Goal: Task Accomplishment & Management: Manage account settings

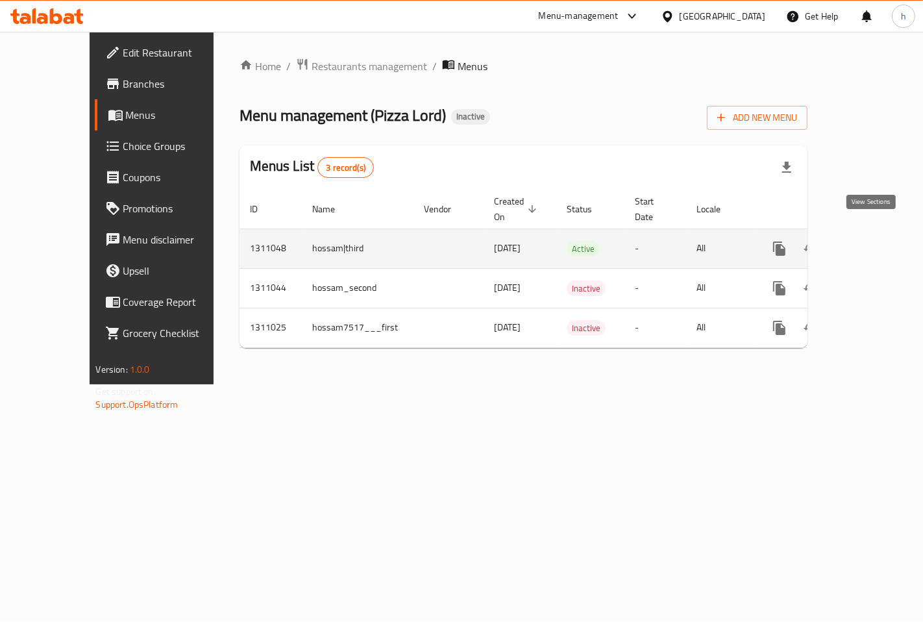
click at [872, 241] on icon "enhanced table" at bounding box center [873, 249] width 16 height 16
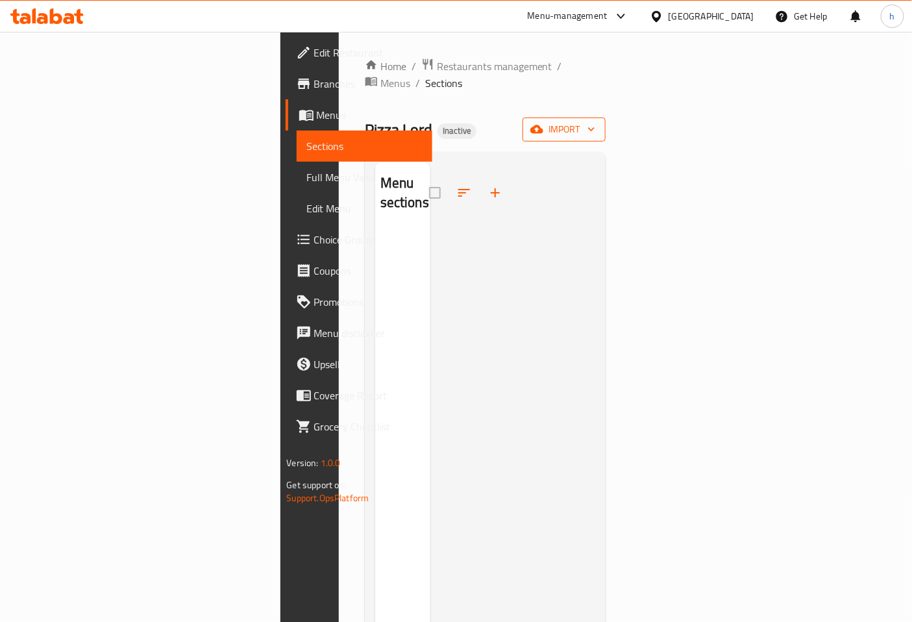
click at [595, 121] on span "import" at bounding box center [564, 129] width 62 height 16
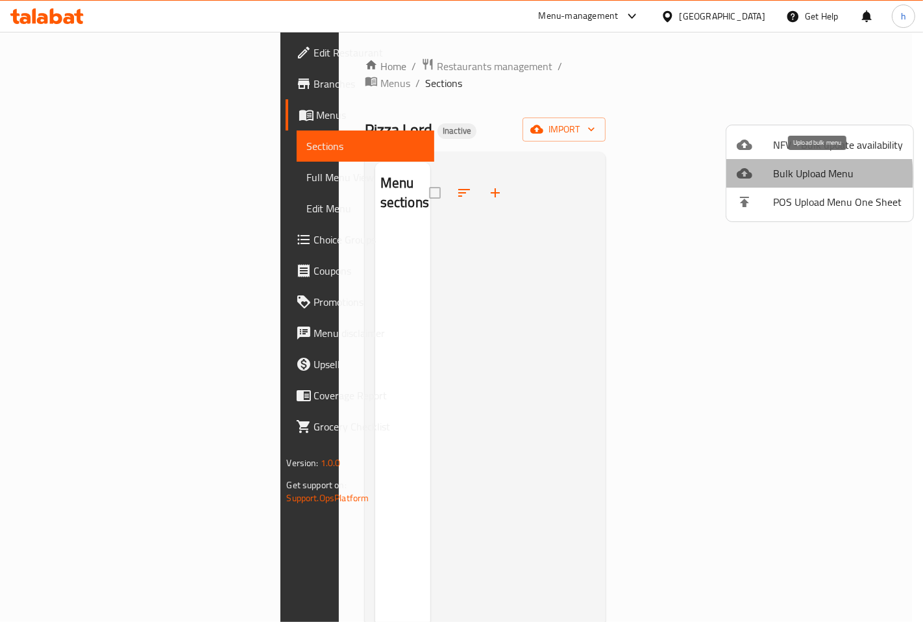
click at [764, 176] on div at bounding box center [754, 173] width 36 height 16
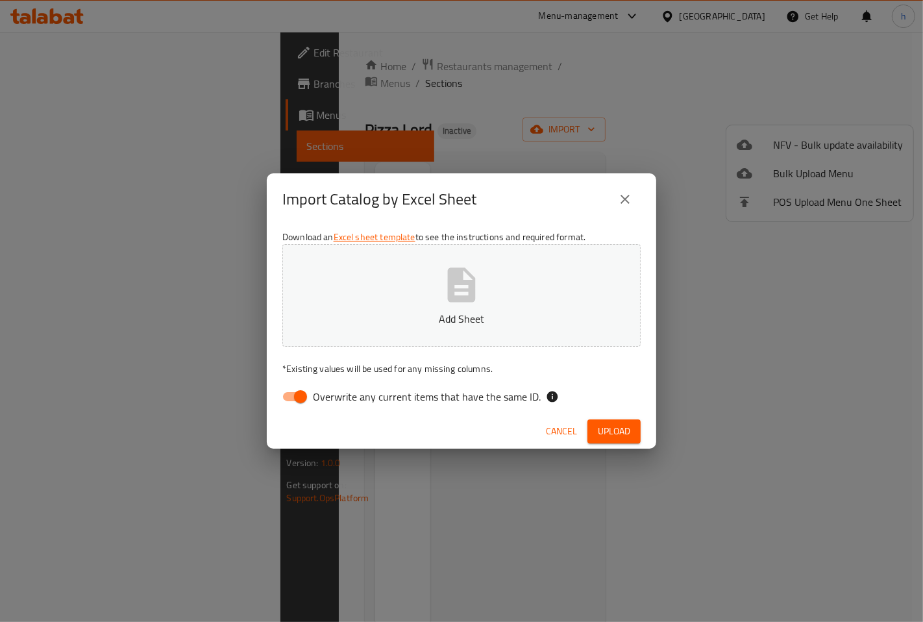
click at [322, 400] on span "Overwrite any current items that have the same ID." at bounding box center [427, 397] width 228 height 16
click at [322, 400] on input "Overwrite any current items that have the same ID." at bounding box center [300, 396] width 74 height 25
checkbox input "false"
click at [449, 297] on icon "button" at bounding box center [462, 284] width 28 height 34
click at [625, 429] on span "Upload" at bounding box center [614, 431] width 32 height 16
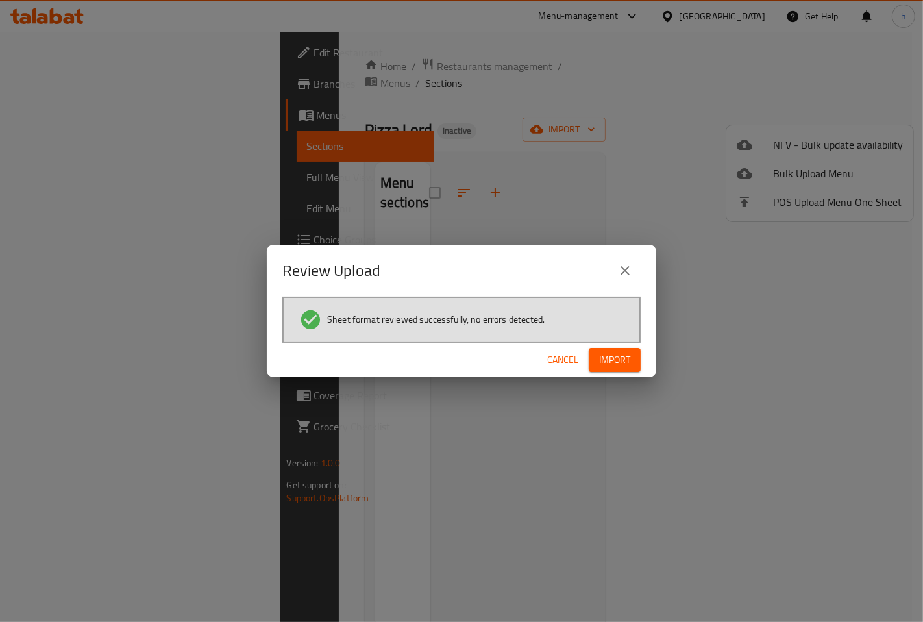
click at [614, 339] on div "Sheet format reviewed successfully, no errors detected." at bounding box center [461, 319] width 358 height 46
click at [612, 353] on span "Import" at bounding box center [614, 360] width 31 height 16
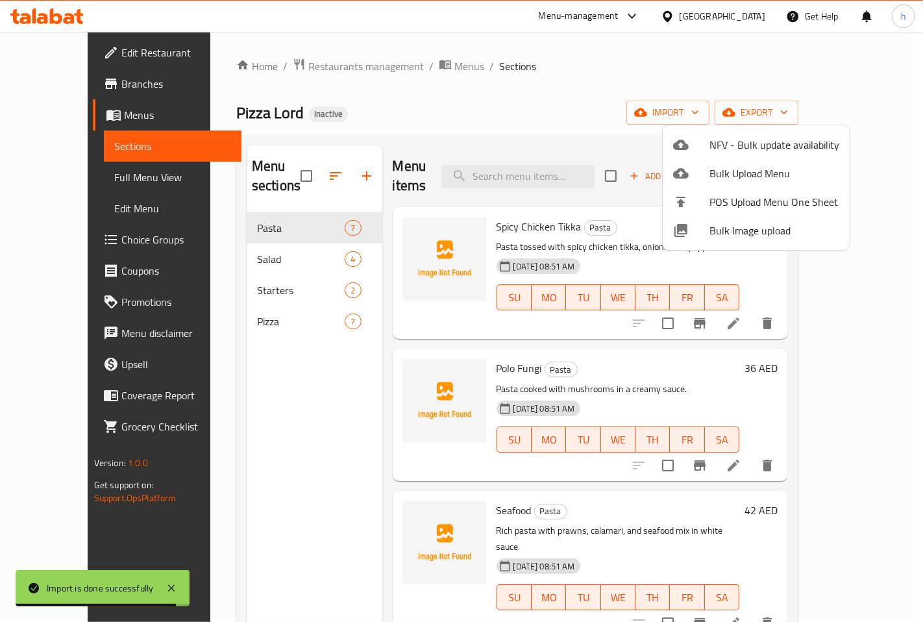
click at [245, 293] on div at bounding box center [461, 311] width 923 height 622
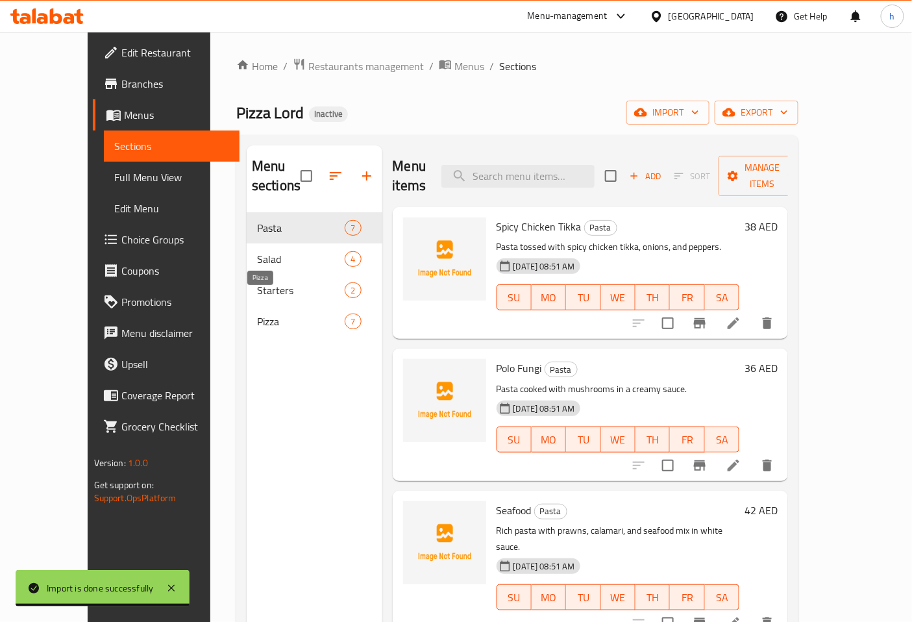
click at [294, 313] on span "Pizza" at bounding box center [301, 321] width 88 height 16
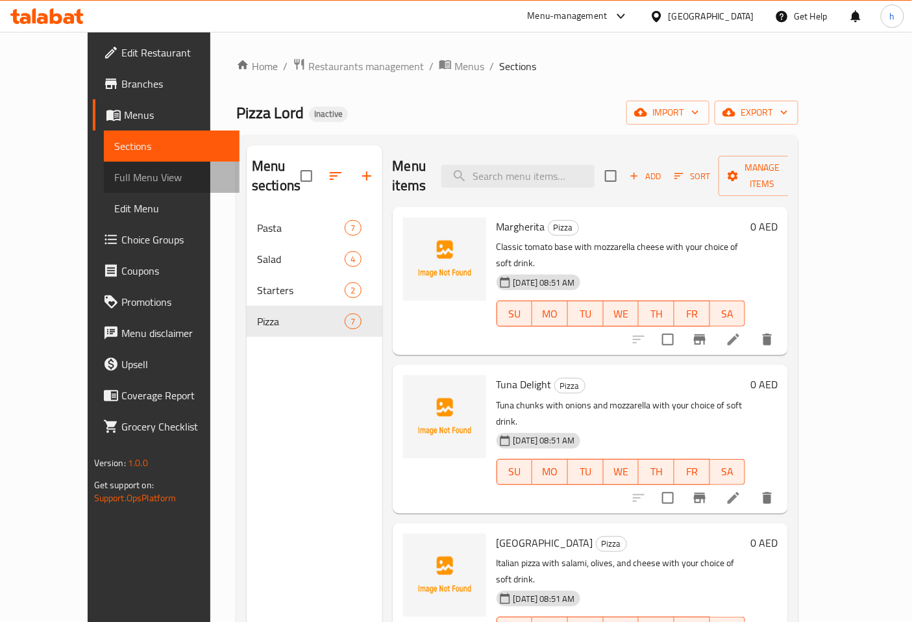
click at [114, 174] on span "Full Menu View" at bounding box center [171, 177] width 115 height 16
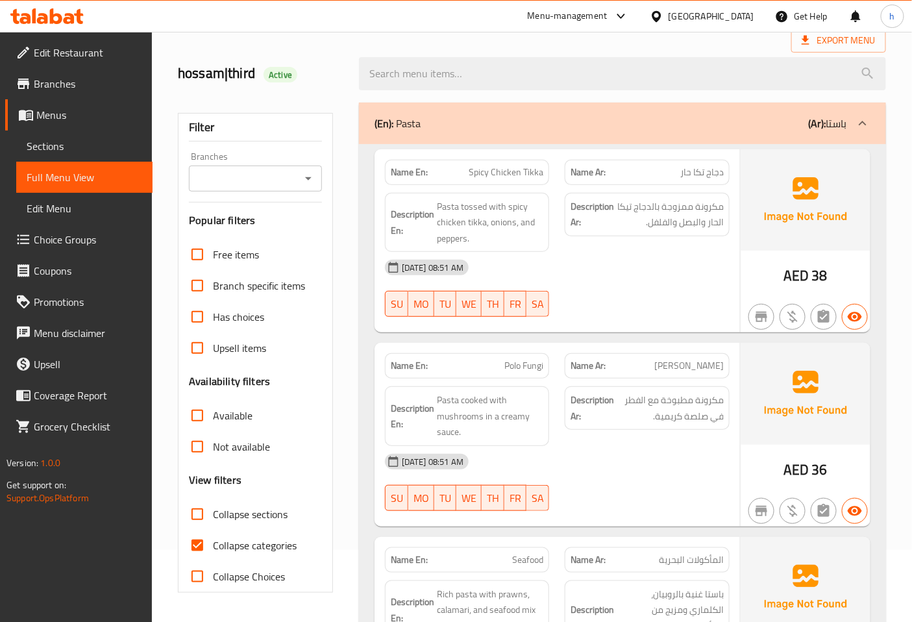
scroll to position [432, 0]
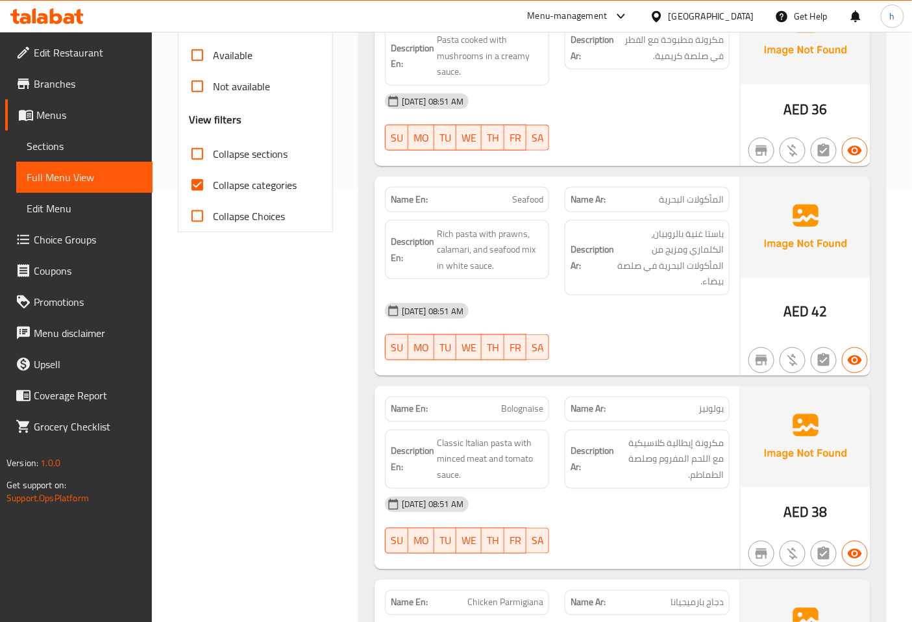
click at [251, 184] on span "Collapse categories" at bounding box center [255, 185] width 84 height 16
click at [213, 184] on input "Collapse categories" at bounding box center [197, 184] width 31 height 31
checkbox input "false"
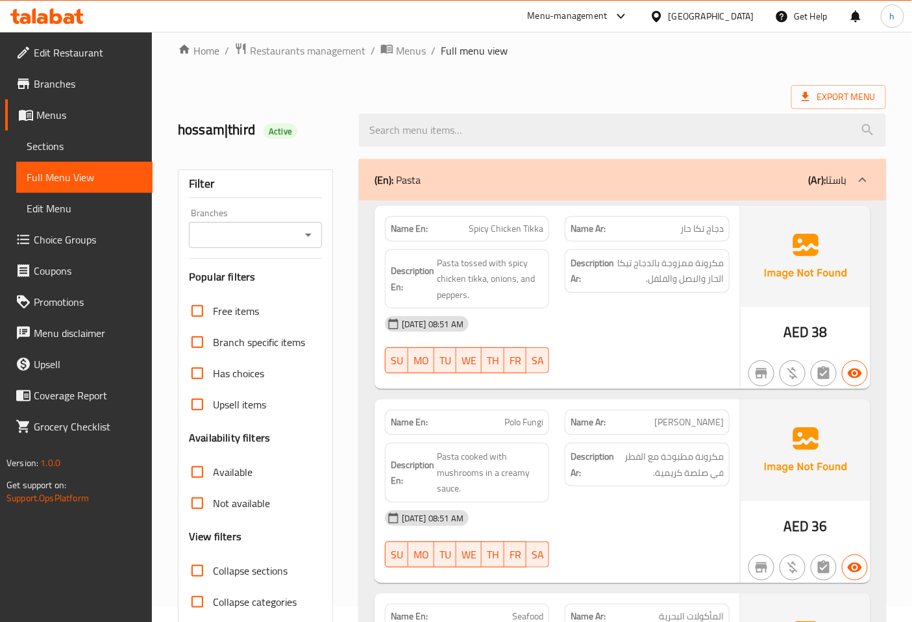
scroll to position [0, 0]
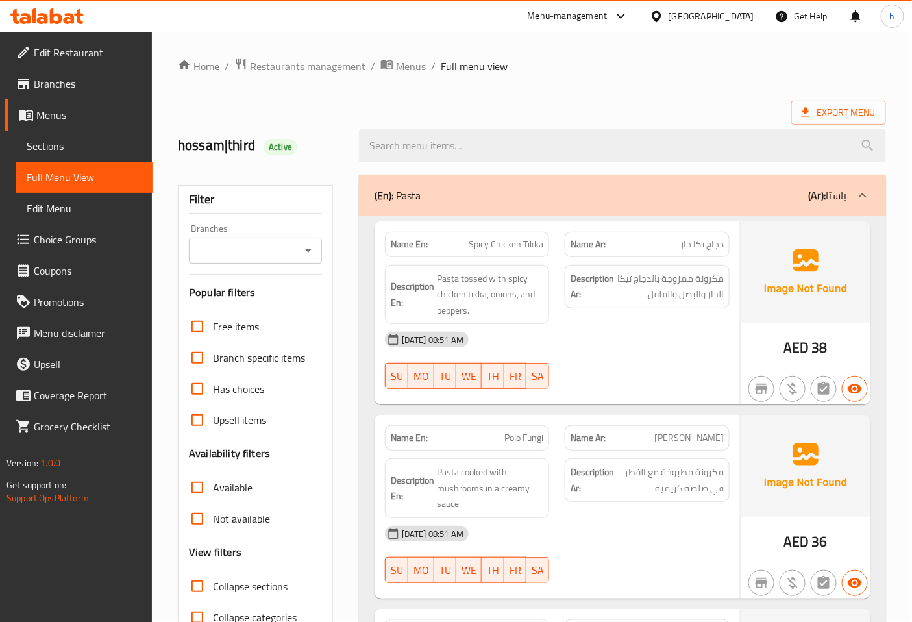
click at [302, 254] on icon "Open" at bounding box center [308, 251] width 16 height 16
click at [306, 250] on icon "Close" at bounding box center [308, 251] width 16 height 16
click at [300, 256] on icon "Open" at bounding box center [308, 251] width 16 height 16
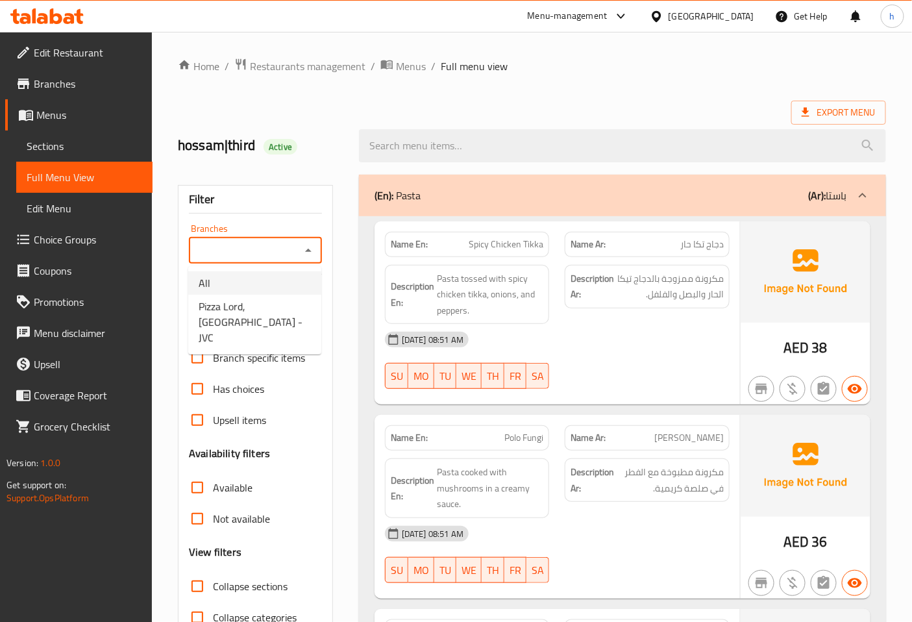
click at [320, 240] on div "Branches" at bounding box center [255, 250] width 133 height 26
click at [314, 249] on icon "Close" at bounding box center [308, 251] width 16 height 16
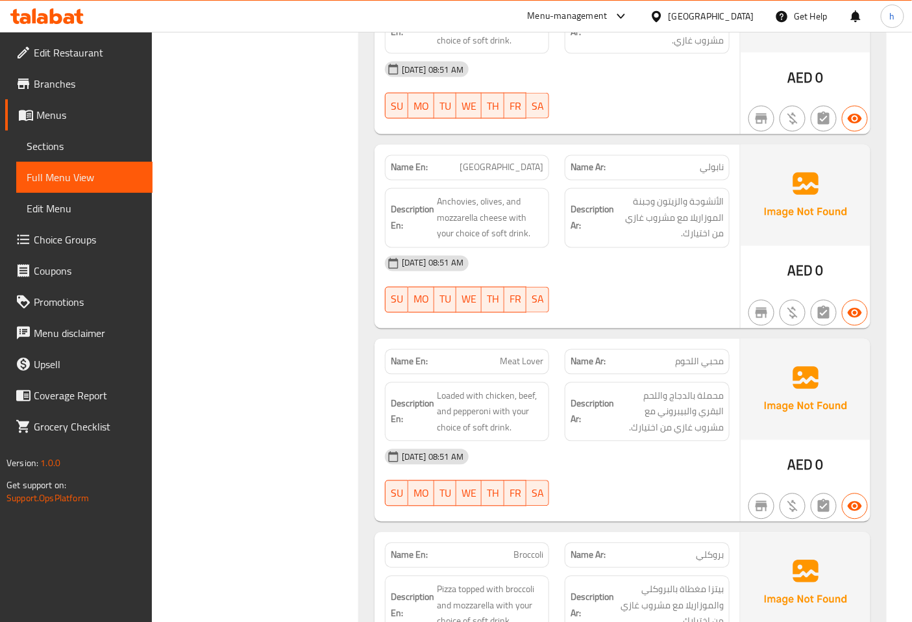
scroll to position [3943, 0]
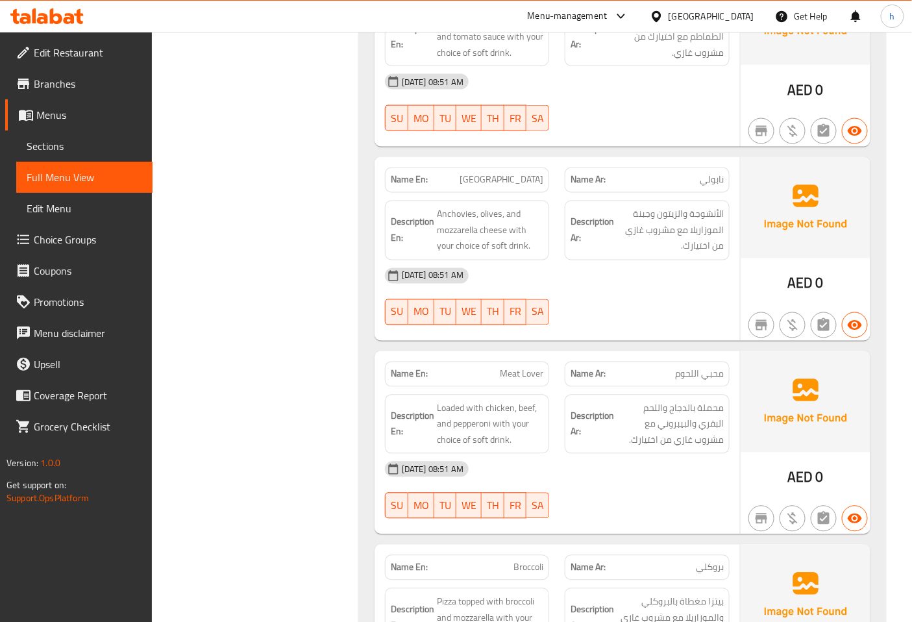
click at [643, 317] on div at bounding box center [647, 325] width 180 height 16
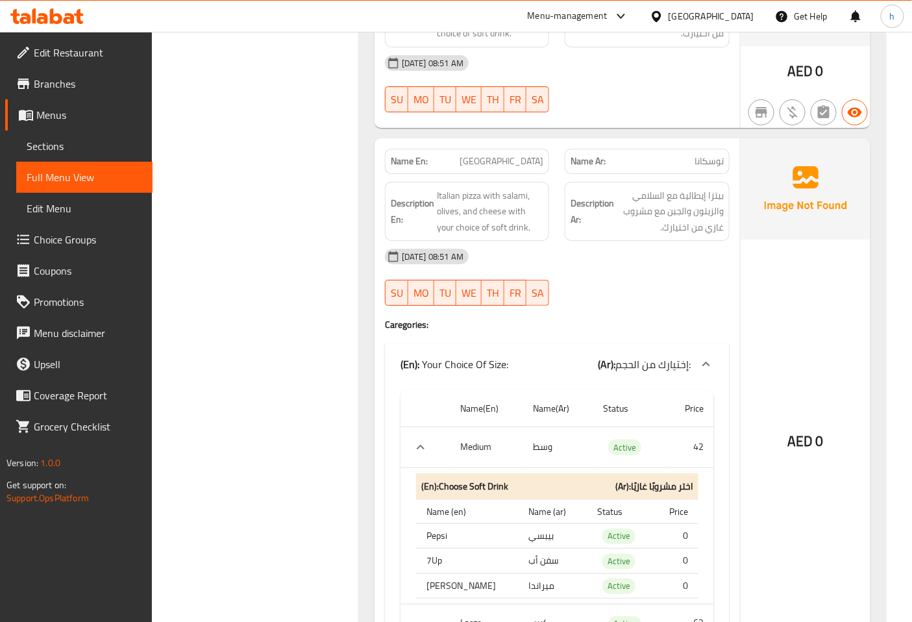
scroll to position [3294, 0]
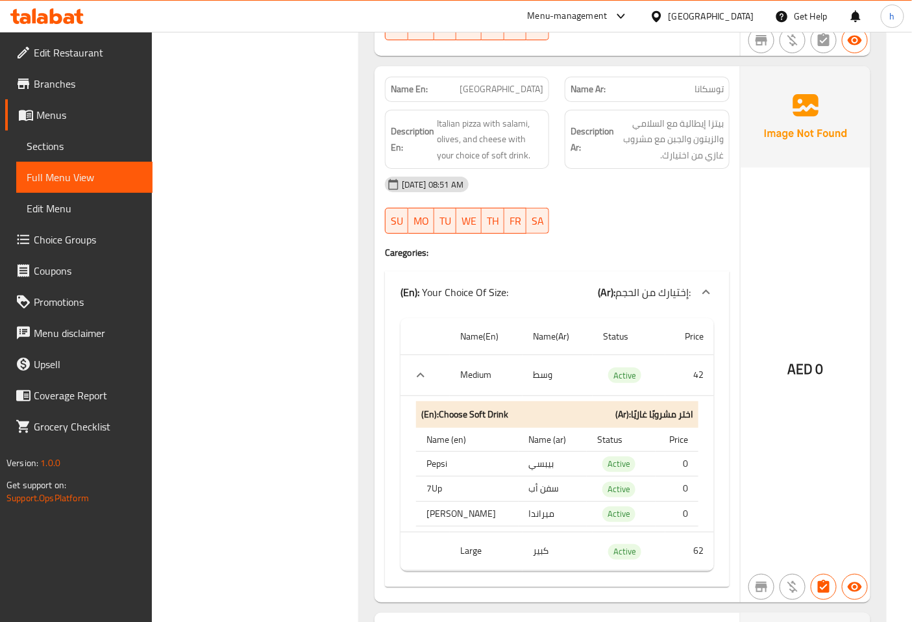
click at [808, 287] on div "AED 0" at bounding box center [805, 334] width 130 height 536
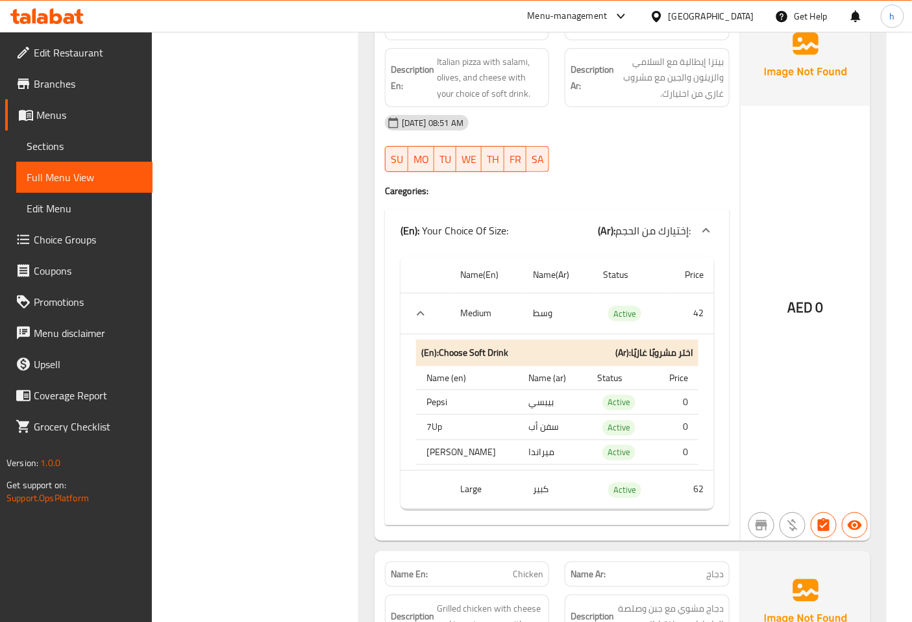
scroll to position [3366, 0]
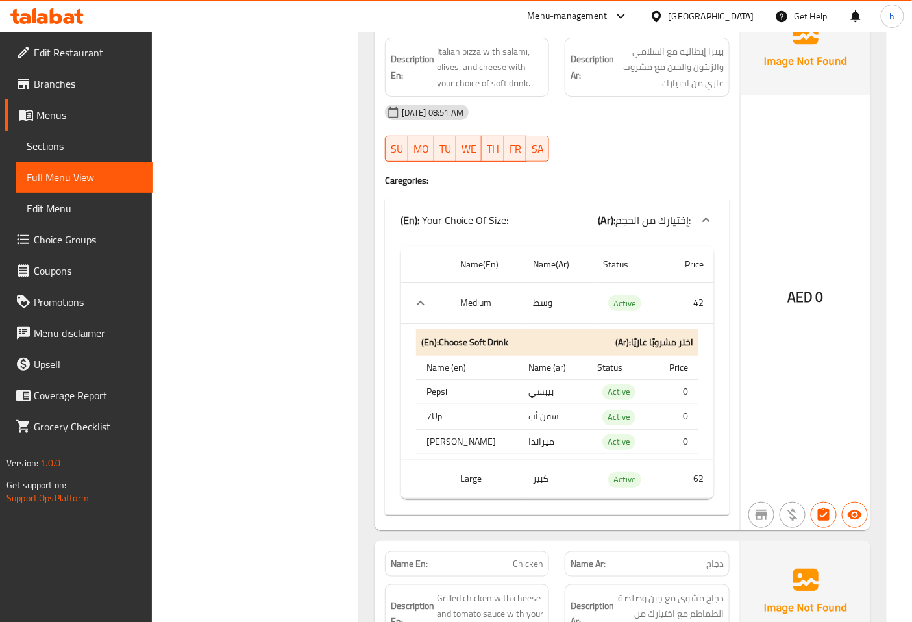
click at [416, 295] on icon "expand row" at bounding box center [421, 303] width 16 height 16
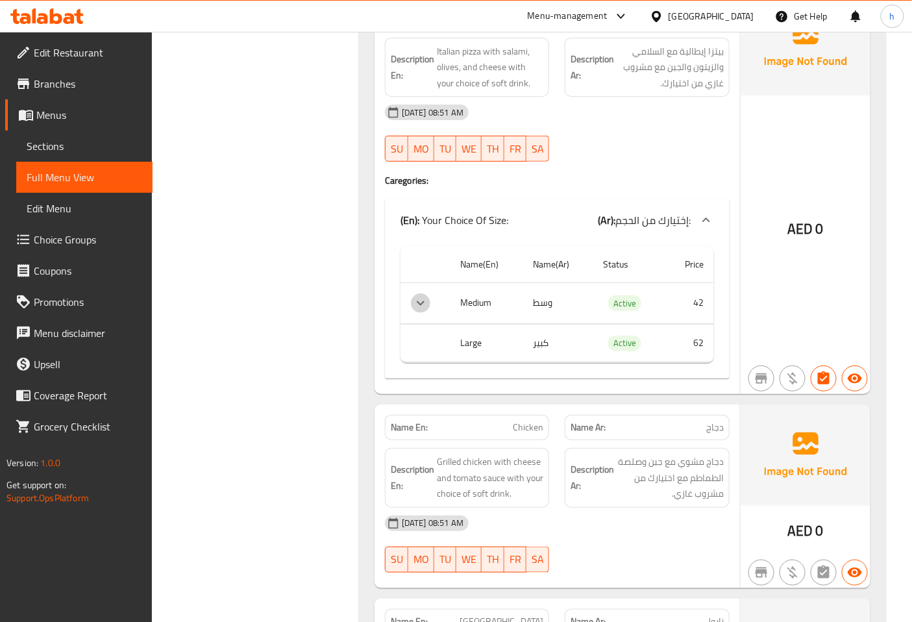
click at [416, 295] on icon "expand row" at bounding box center [421, 303] width 16 height 16
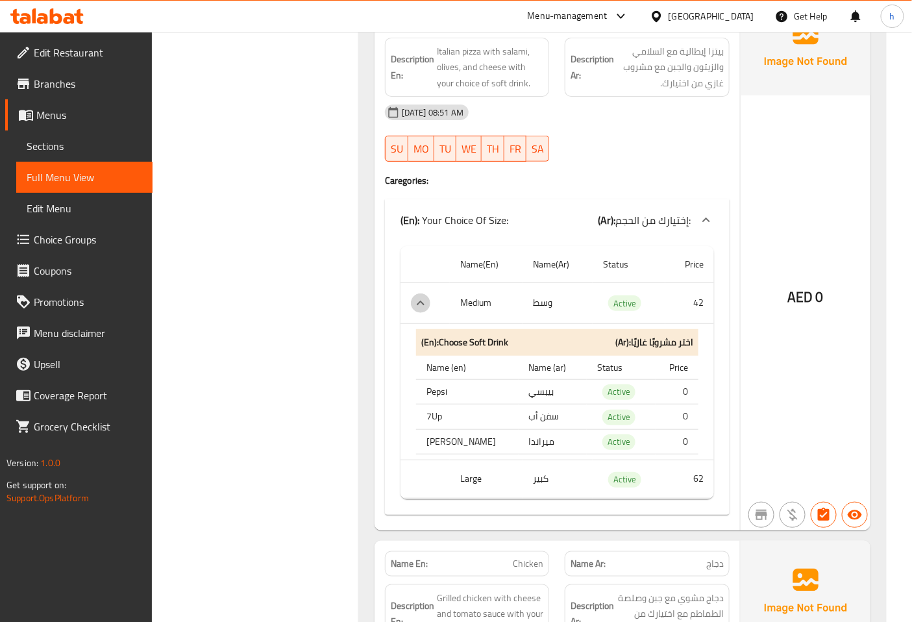
click at [416, 295] on icon "expand row" at bounding box center [421, 303] width 16 height 16
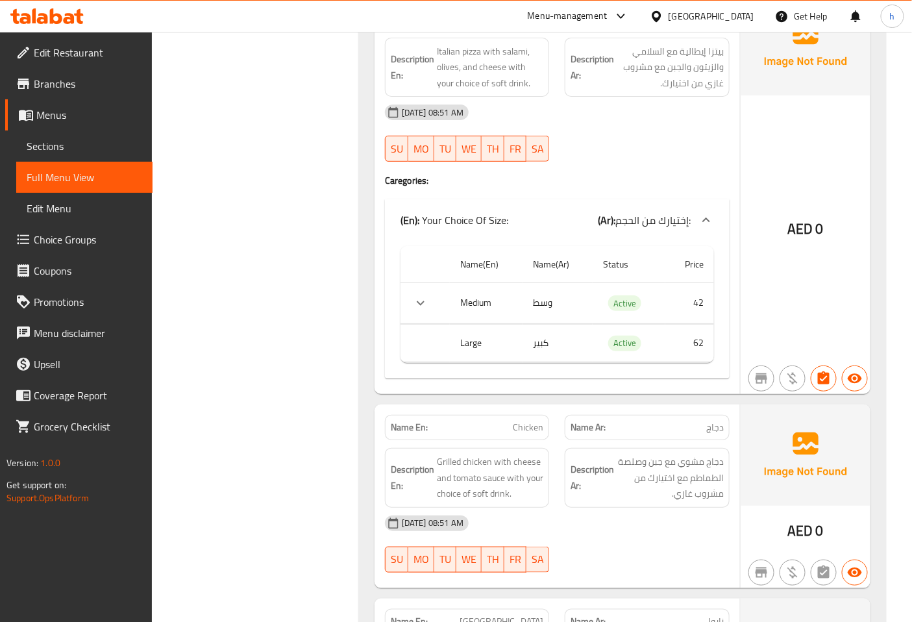
click at [426, 295] on icon "expand row" at bounding box center [421, 303] width 16 height 16
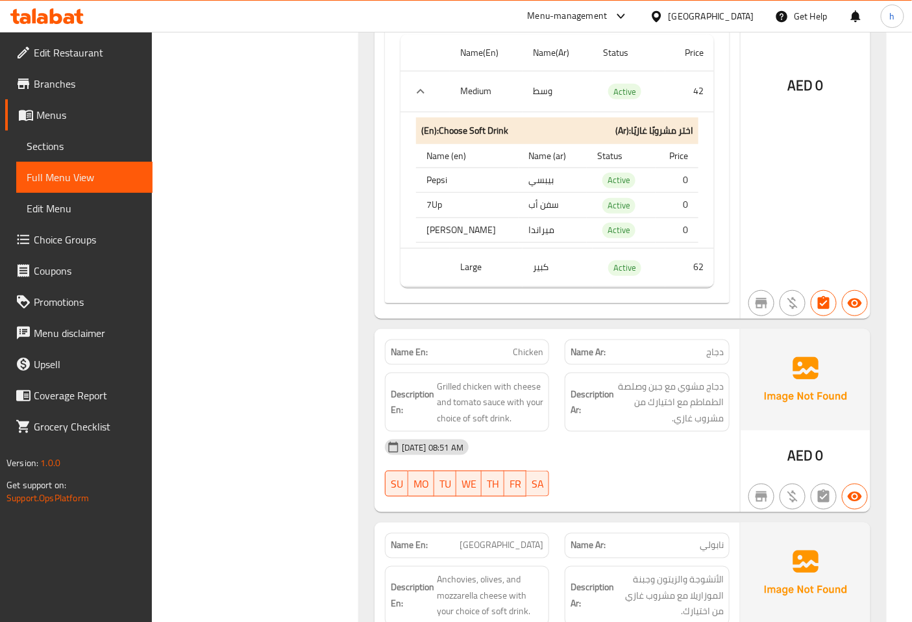
scroll to position [3439, 0]
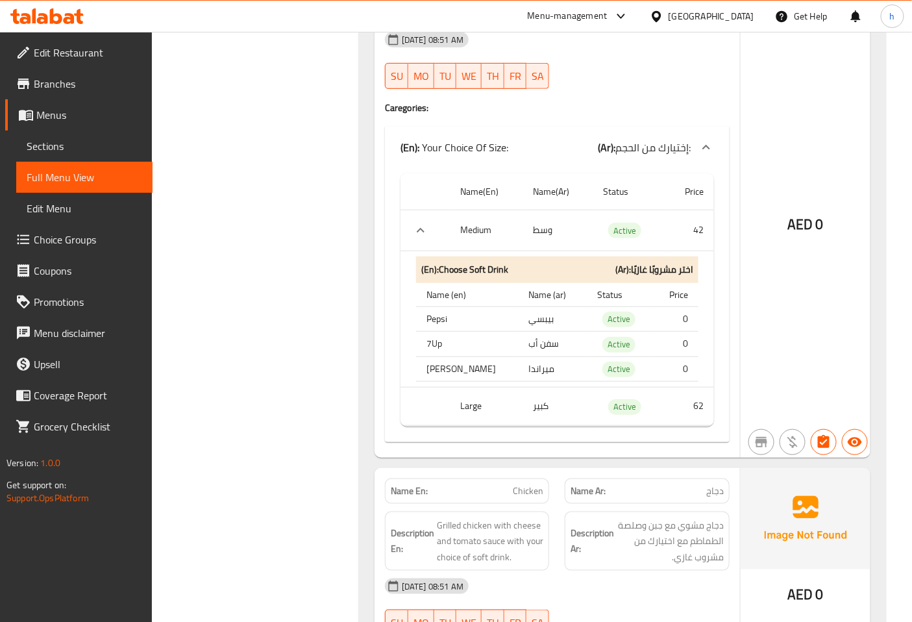
click at [420, 223] on icon "expand row" at bounding box center [421, 231] width 16 height 16
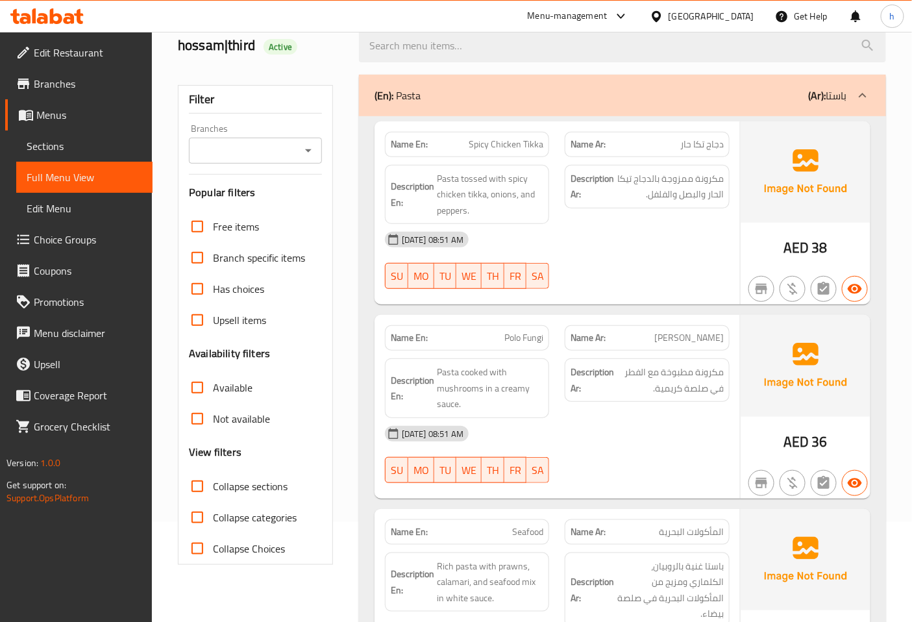
scroll to position [0, 0]
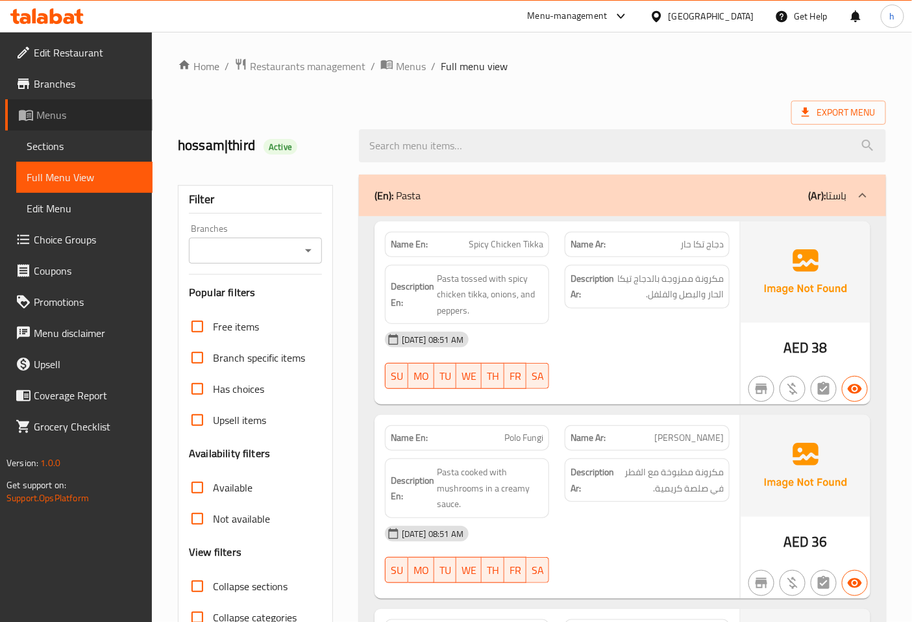
click at [73, 115] on span "Menus" at bounding box center [89, 115] width 106 height 16
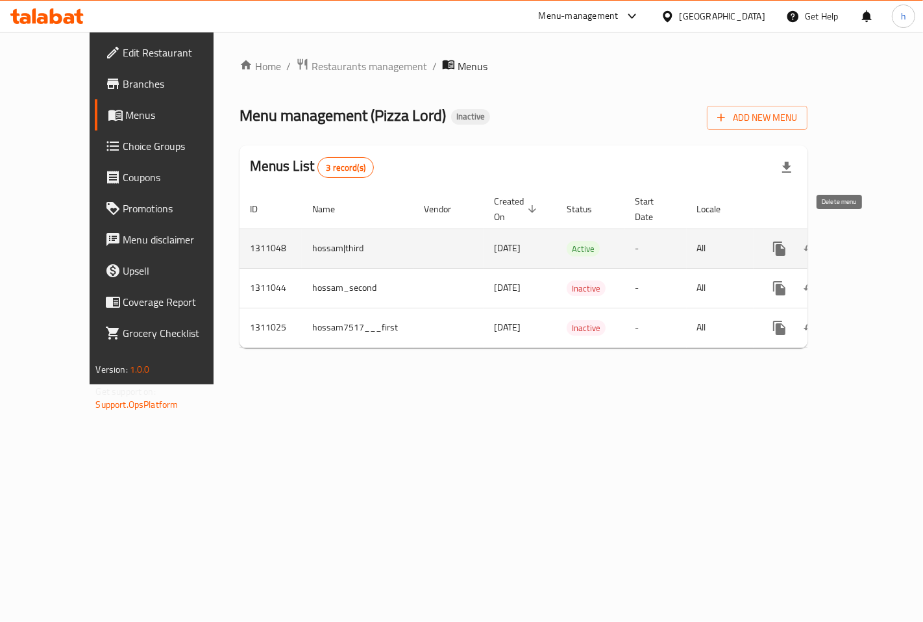
click at [838, 243] on icon "enhanced table" at bounding box center [841, 249] width 9 height 12
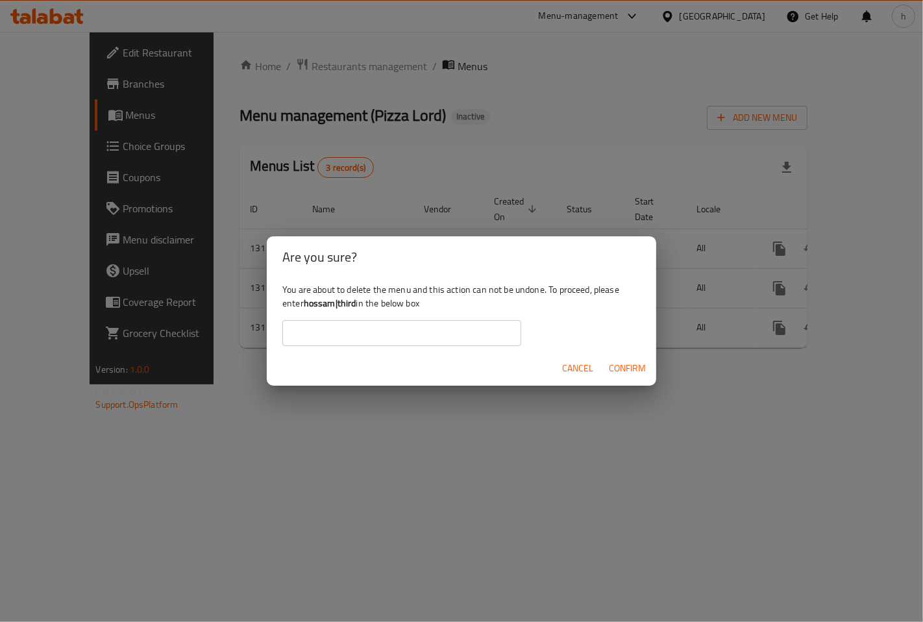
click at [315, 305] on b "hossam|third" at bounding box center [330, 303] width 53 height 17
click at [355, 301] on b "hossam|third" at bounding box center [330, 303] width 53 height 17
drag, startPoint x: 355, startPoint y: 301, endPoint x: 302, endPoint y: 304, distance: 52.6
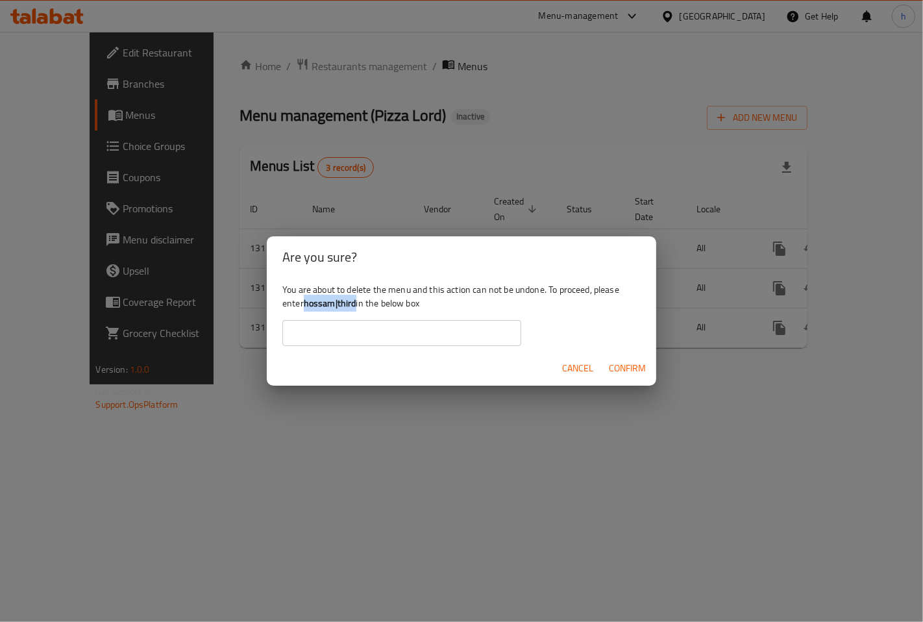
click at [302, 304] on div "You are about to delete the menu and this action can not be undone. To proceed,…" at bounding box center [461, 314] width 389 height 73
copy div "hossam|third"
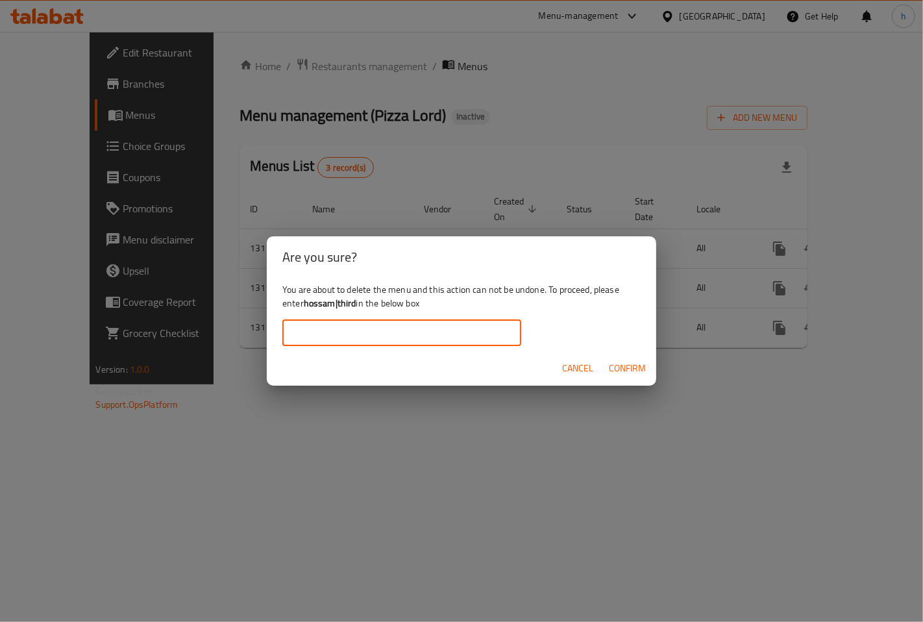
click at [394, 329] on input "text" at bounding box center [401, 333] width 239 height 26
paste input "hossam|third"
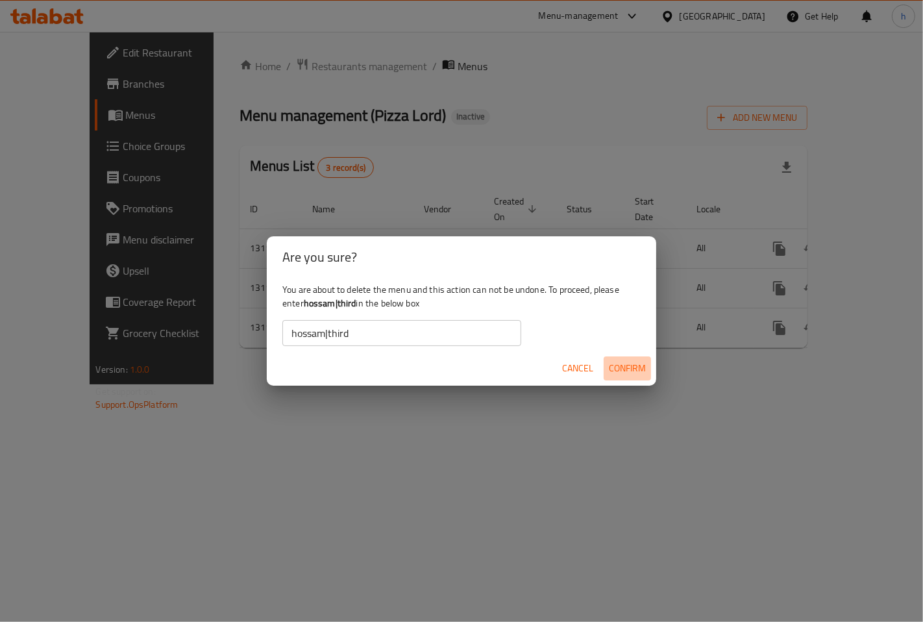
click at [631, 370] on span "Confirm" at bounding box center [627, 368] width 37 height 16
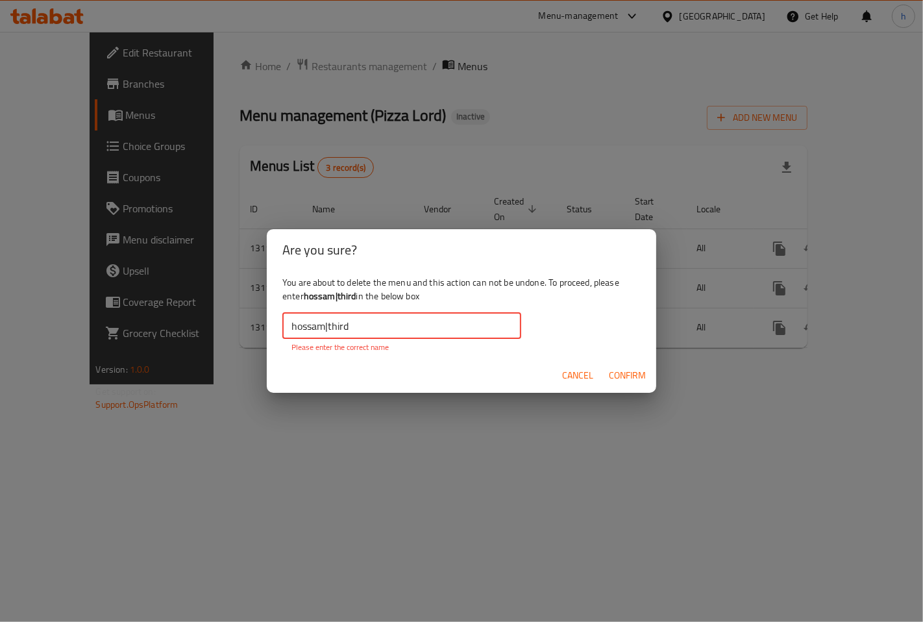
click at [357, 334] on input "hossam|third" at bounding box center [401, 326] width 239 height 26
click at [295, 327] on input "hossam|third" at bounding box center [401, 326] width 239 height 26
click at [294, 327] on input "hossam|third" at bounding box center [401, 326] width 239 height 26
drag, startPoint x: 293, startPoint y: 326, endPoint x: 313, endPoint y: 328, distance: 20.2
click at [279, 328] on div "You are about to delete the menu and this action can not be undone. To proceed,…" at bounding box center [461, 314] width 389 height 87
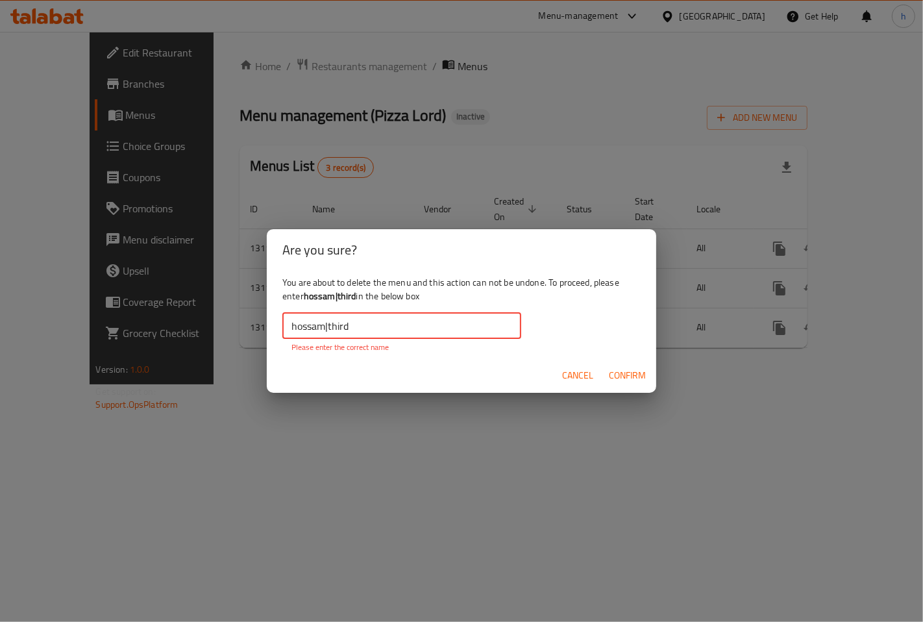
click at [368, 327] on input "hossam|third" at bounding box center [401, 326] width 239 height 26
click at [374, 327] on input "hossam|third" at bounding box center [401, 326] width 239 height 26
click at [619, 372] on span "Confirm" at bounding box center [627, 375] width 37 height 16
drag, startPoint x: 287, startPoint y: 326, endPoint x: 293, endPoint y: 328, distance: 7.0
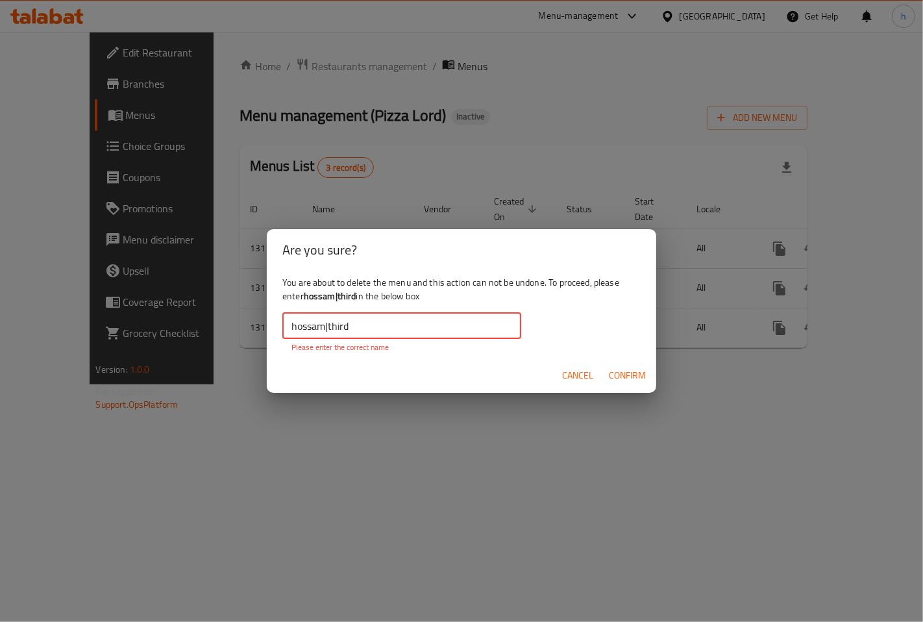
click at [293, 328] on input "hossam|third" at bounding box center [401, 326] width 239 height 26
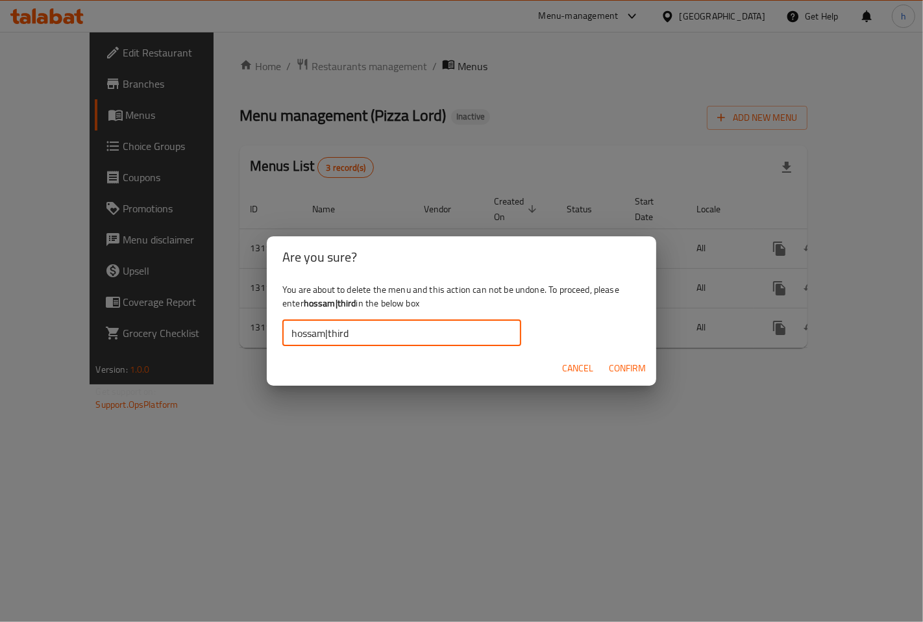
type input "hossam|third"
click at [627, 367] on span "Confirm" at bounding box center [627, 368] width 37 height 16
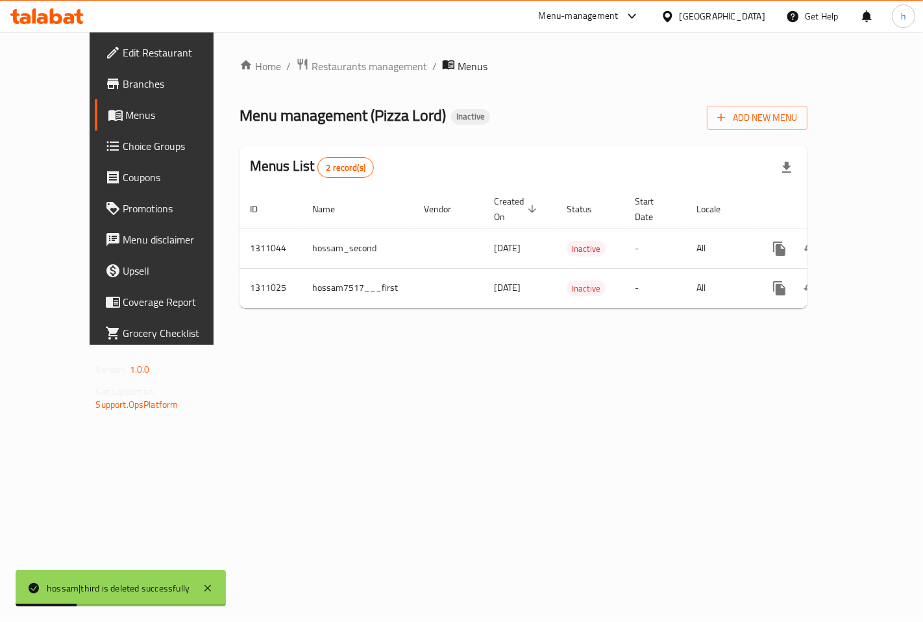
click at [808, 130] on div "Home / Restaurants management / Menus Menu management ( Pizza Lord ) Inactive A…" at bounding box center [523, 188] width 568 height 261
click at [797, 115] on span "Add New Menu" at bounding box center [757, 118] width 80 height 16
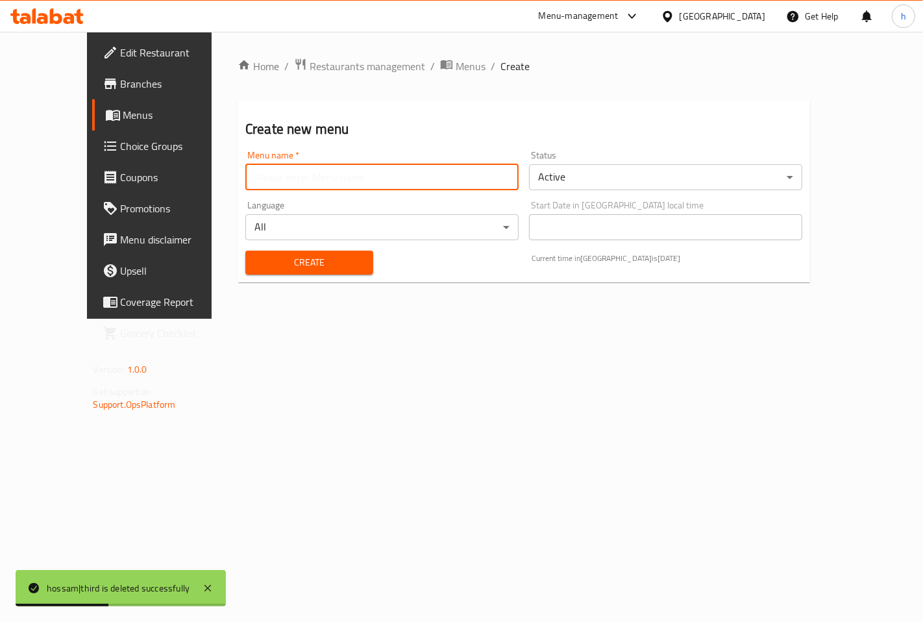
click at [463, 184] on input "text" at bounding box center [381, 177] width 273 height 26
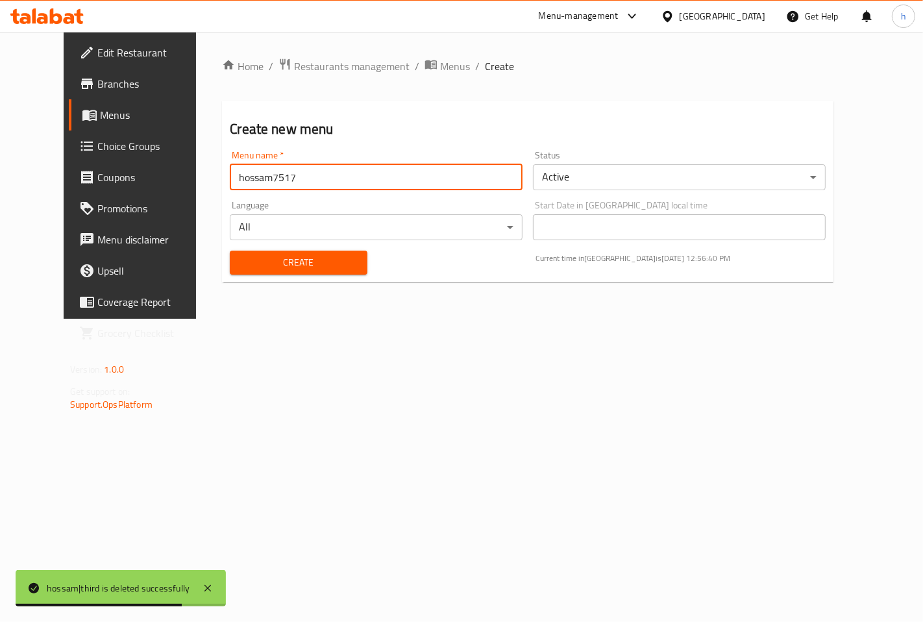
click at [407, 174] on input "hossam7517" at bounding box center [376, 177] width 293 height 26
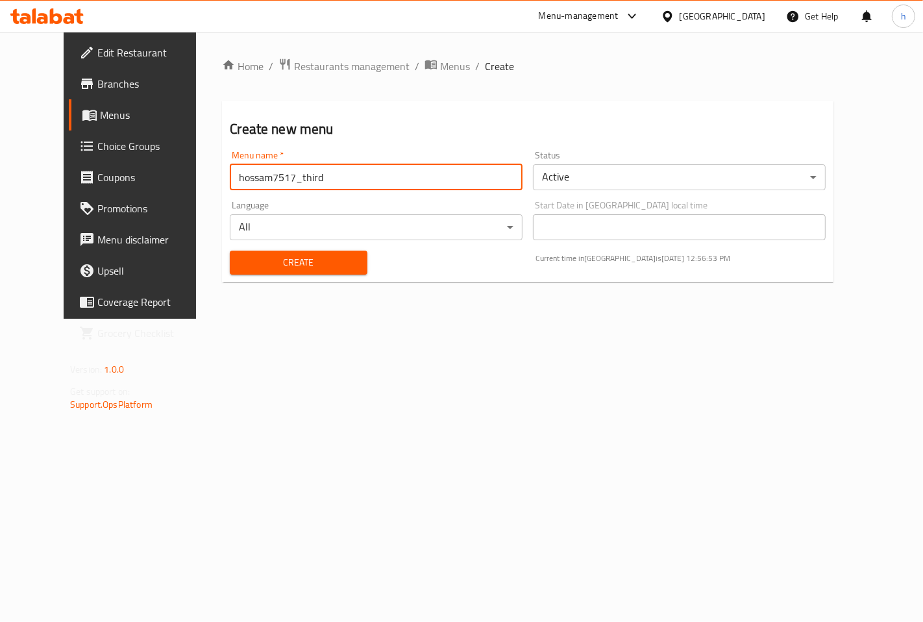
type input "hossam7517_third"
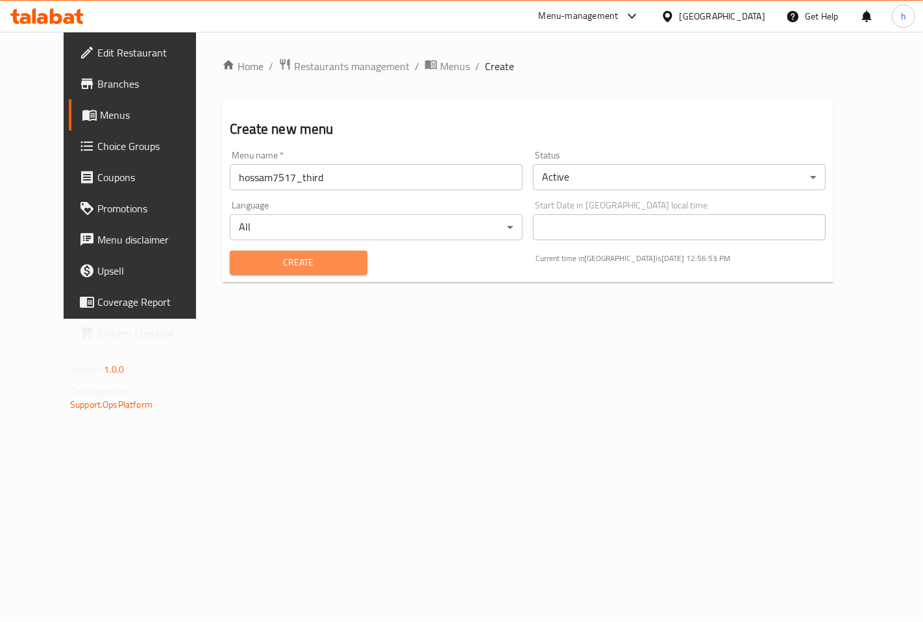
click at [260, 260] on span "Create" at bounding box center [298, 262] width 116 height 16
click at [440, 58] on span "Menus" at bounding box center [455, 66] width 30 height 16
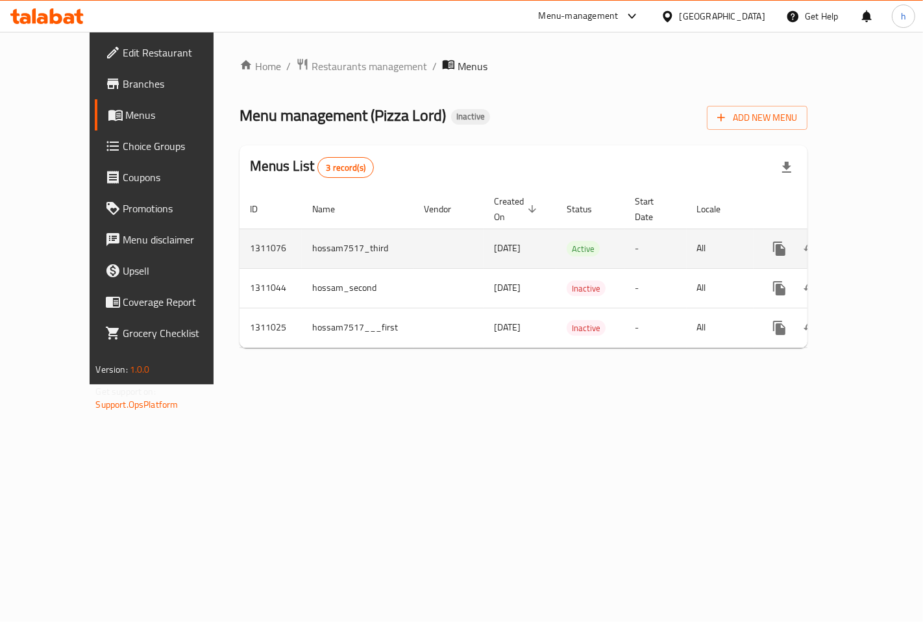
click at [875, 241] on icon "enhanced table" at bounding box center [873, 249] width 16 height 16
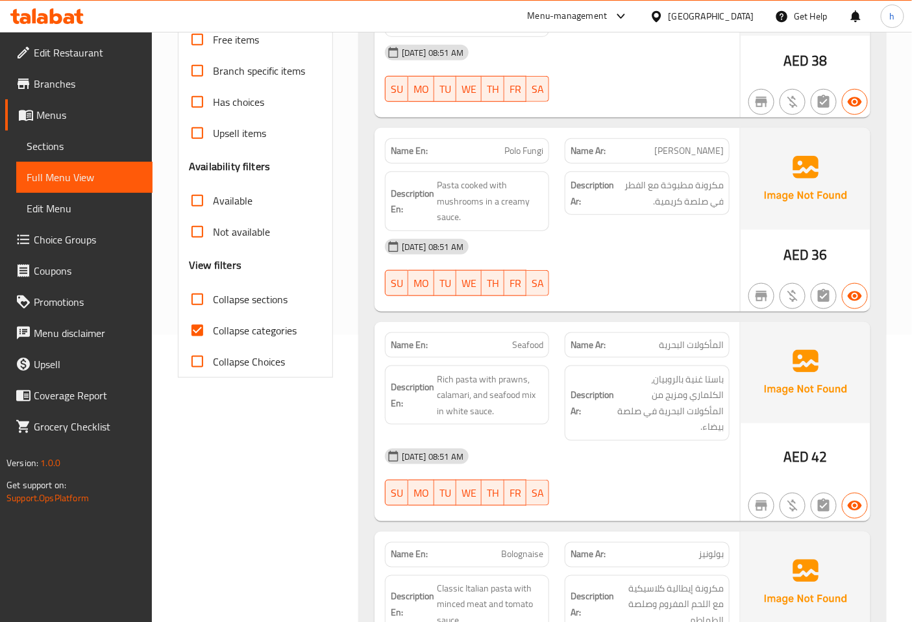
scroll to position [288, 0]
click at [236, 334] on span "Collapse categories" at bounding box center [255, 329] width 84 height 16
click at [213, 334] on input "Collapse categories" at bounding box center [197, 328] width 31 height 31
checkbox input "false"
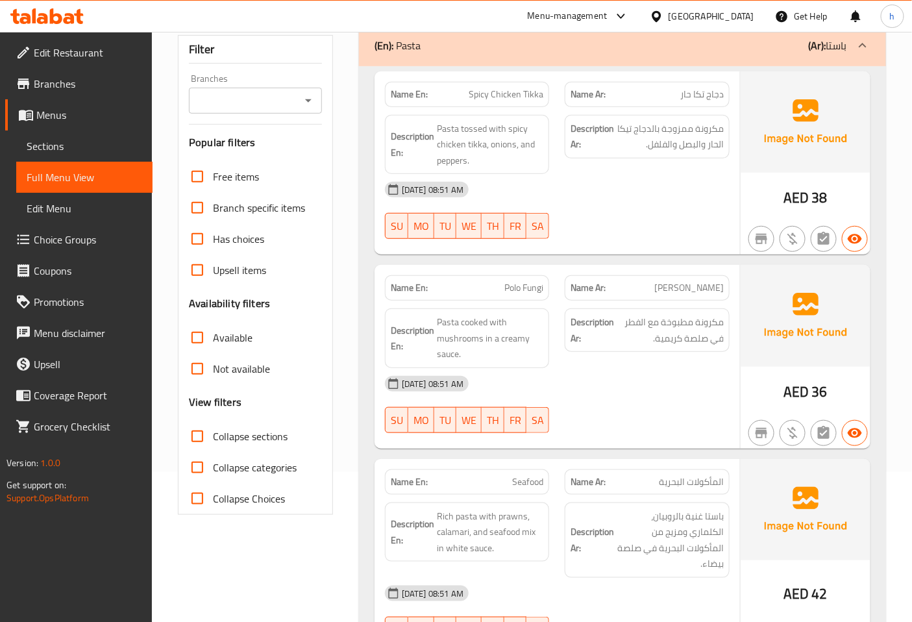
scroll to position [144, 0]
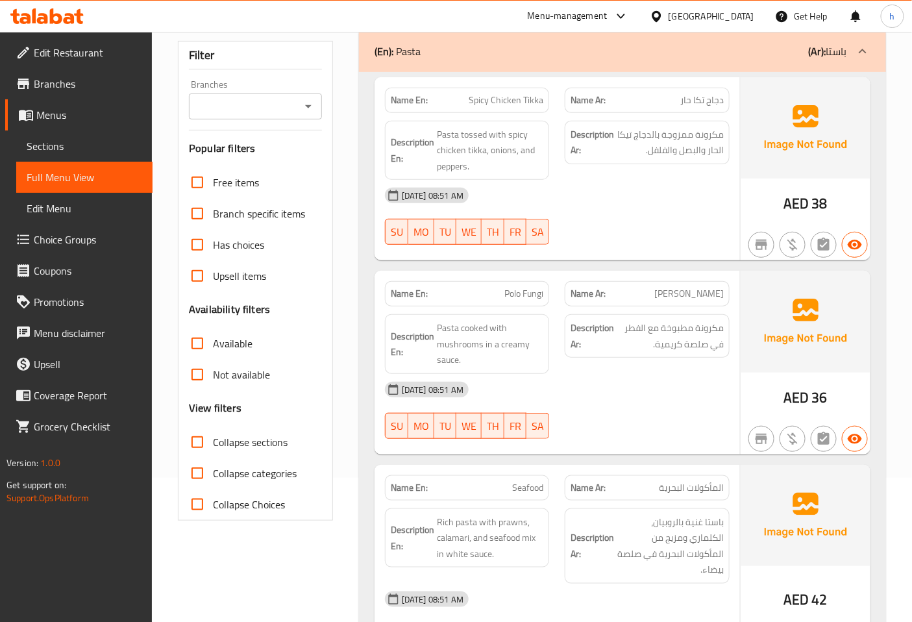
click at [65, 204] on span "Edit Menu" at bounding box center [84, 208] width 115 height 16
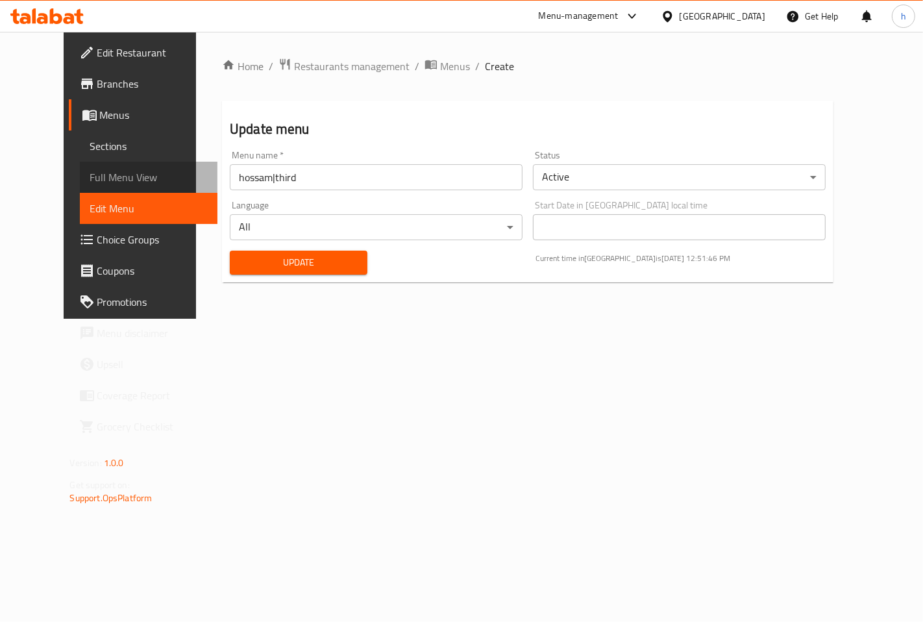
click at [90, 176] on span "Full Menu View" at bounding box center [148, 177] width 117 height 16
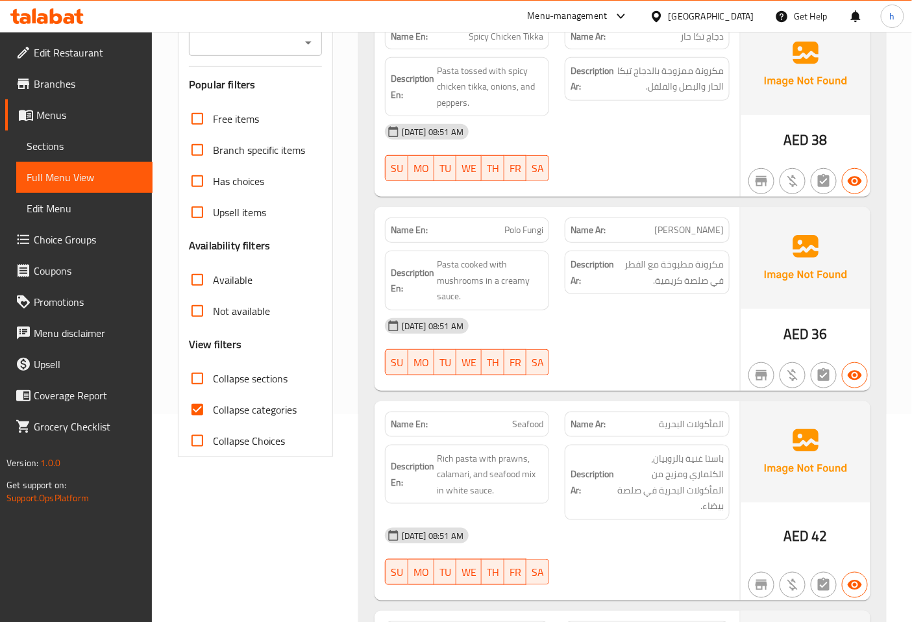
scroll to position [216, 0]
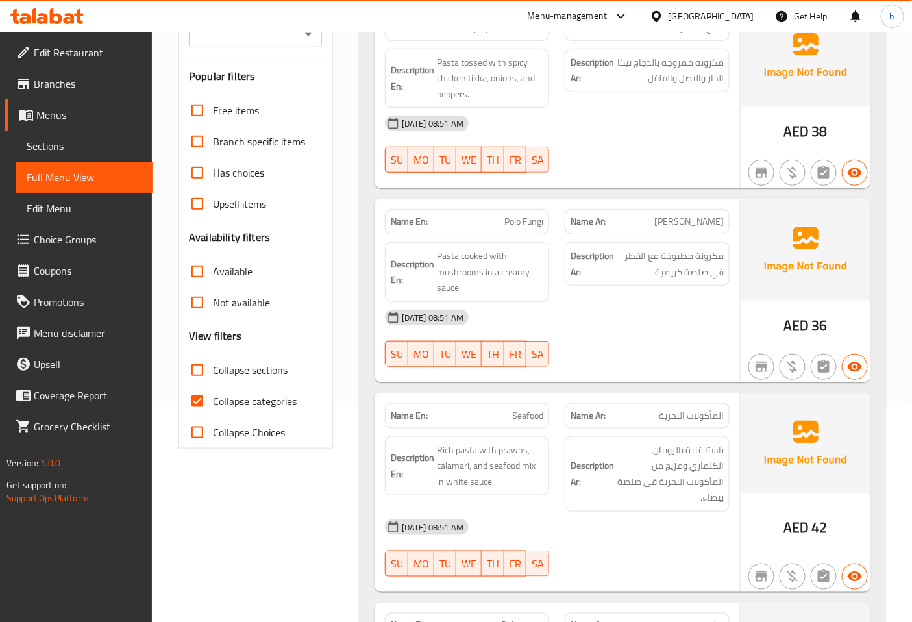
click at [223, 403] on span "Collapse categories" at bounding box center [255, 401] width 84 height 16
click at [213, 403] on input "Collapse categories" at bounding box center [197, 400] width 31 height 31
checkbox input "false"
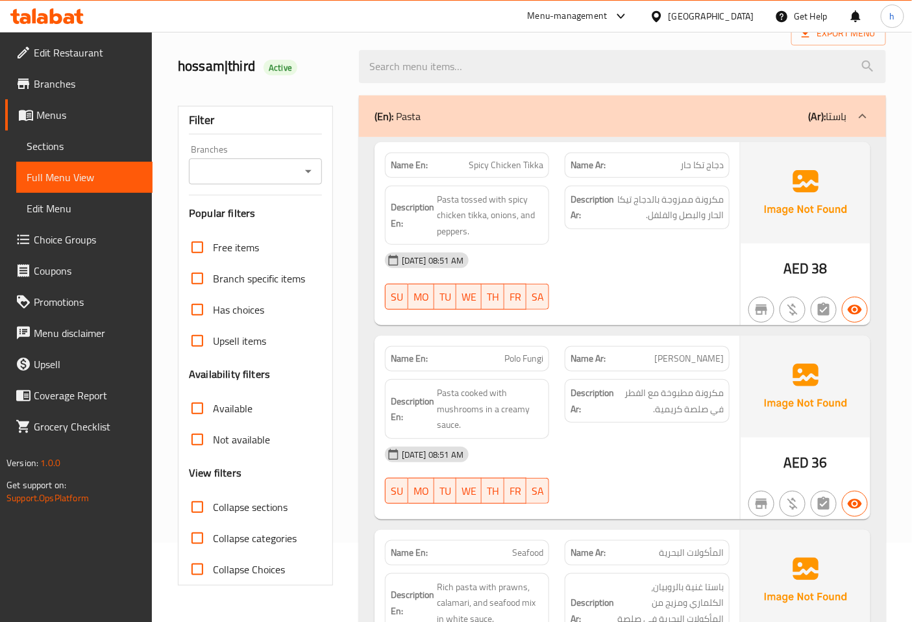
scroll to position [0, 0]
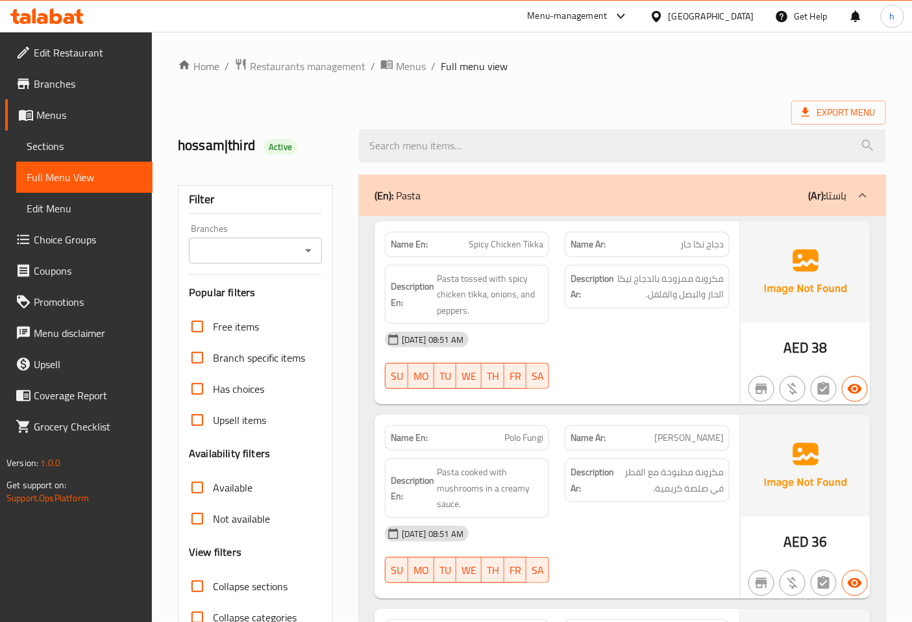
click at [94, 147] on span "Sections" at bounding box center [84, 146] width 115 height 16
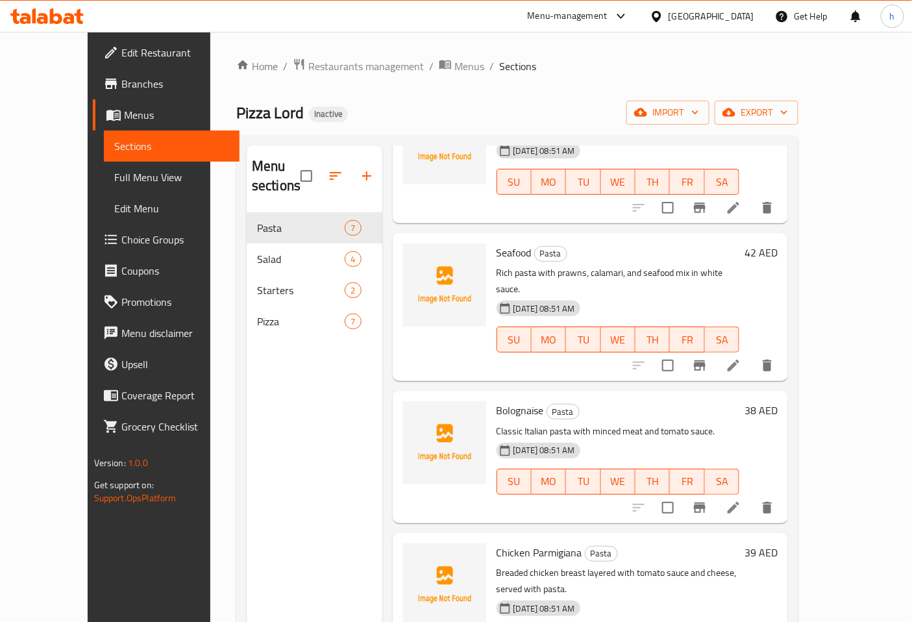
scroll to position [402, 0]
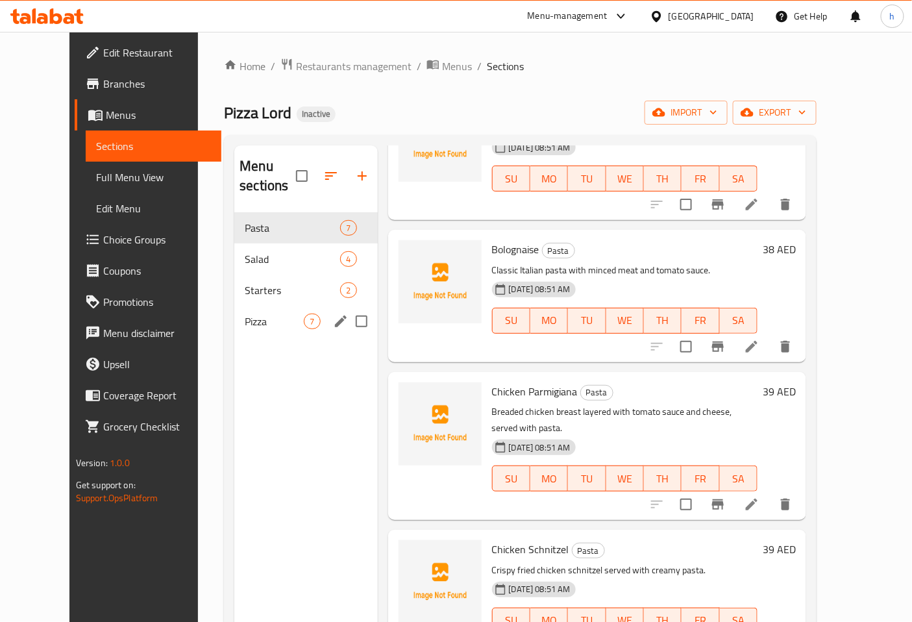
click at [251, 306] on div "Pizza 7" at bounding box center [305, 321] width 143 height 31
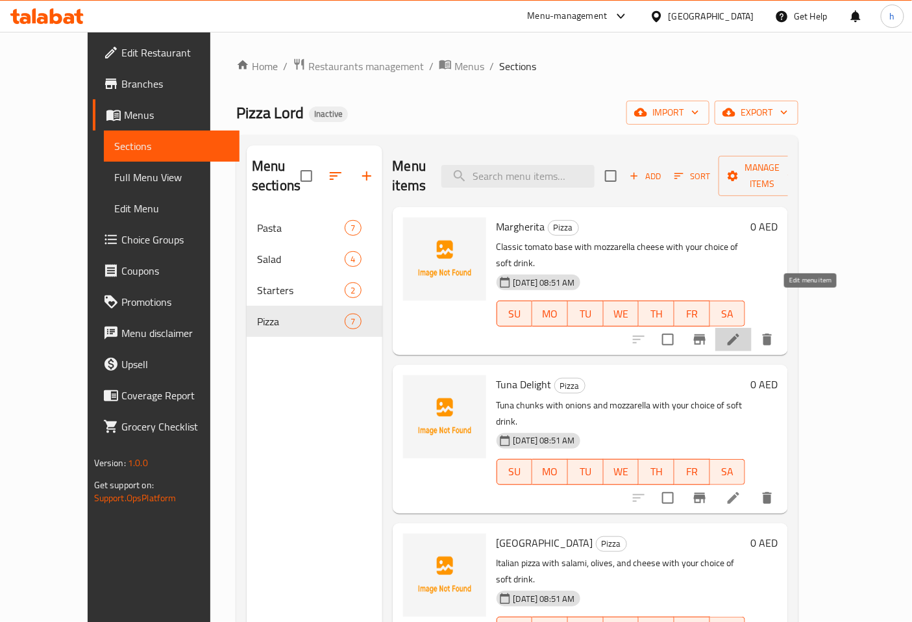
click at [739, 333] on icon at bounding box center [733, 339] width 12 height 12
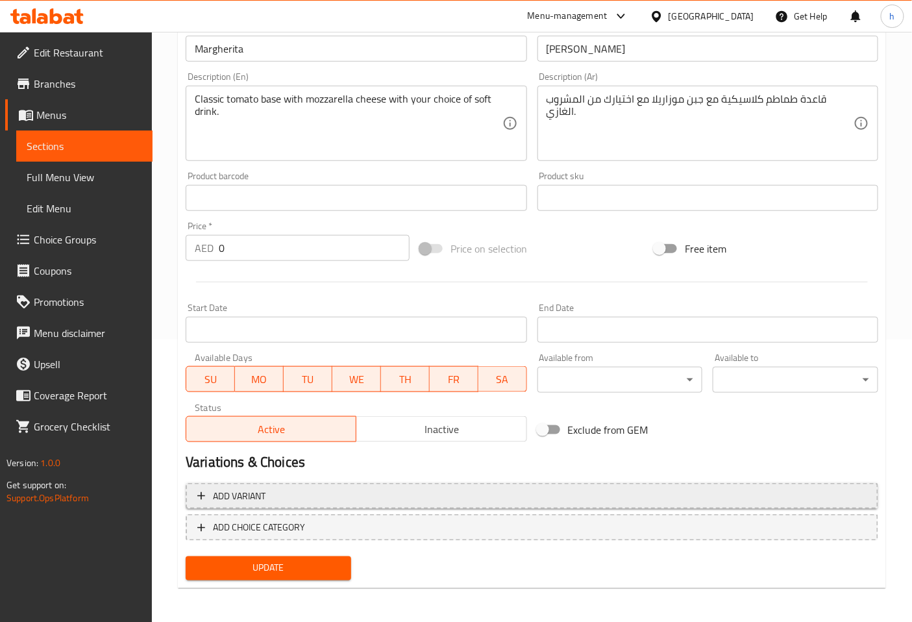
click at [265, 493] on span "Add variant" at bounding box center [239, 496] width 53 height 16
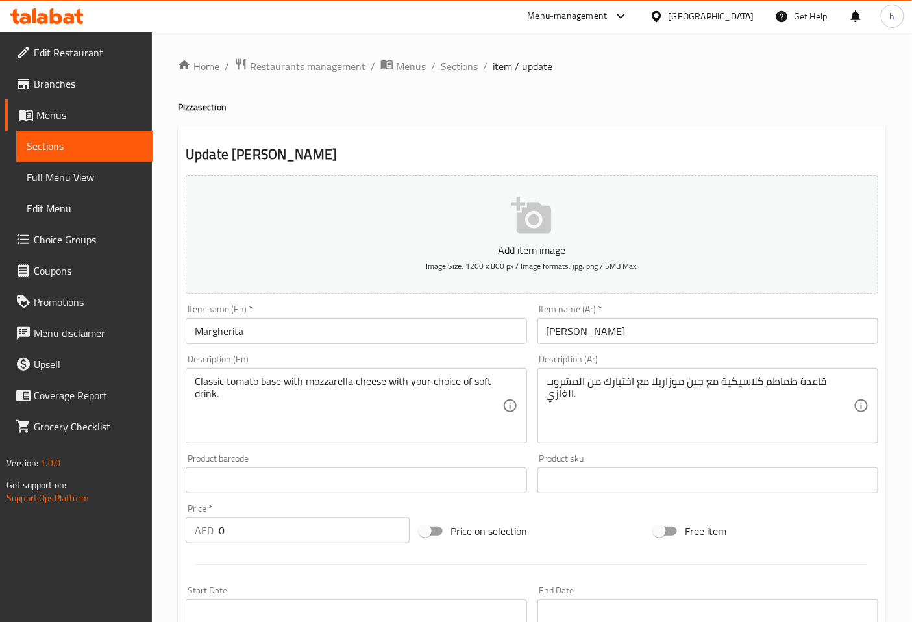
click at [471, 72] on span "Sections" at bounding box center [459, 66] width 37 height 16
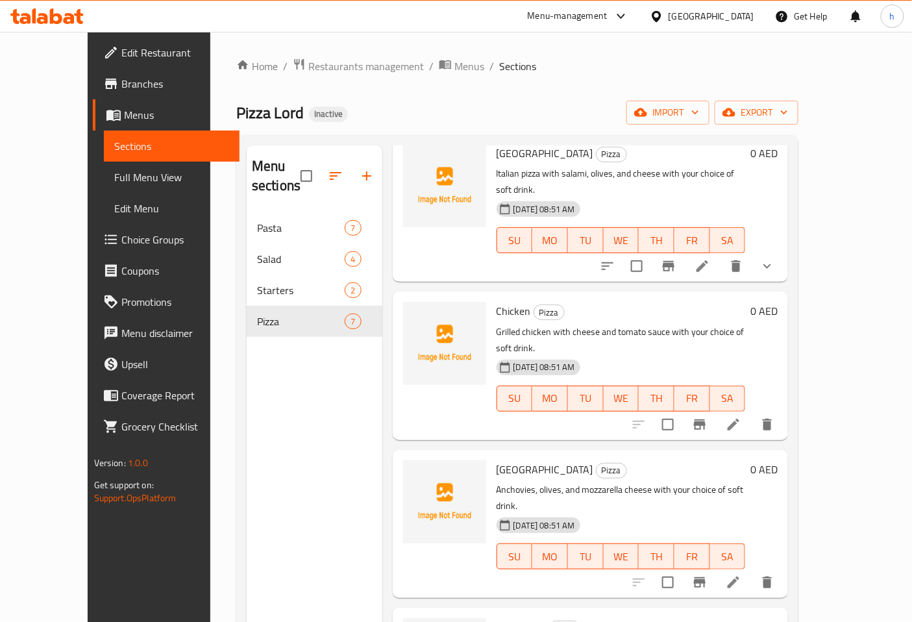
scroll to position [402, 0]
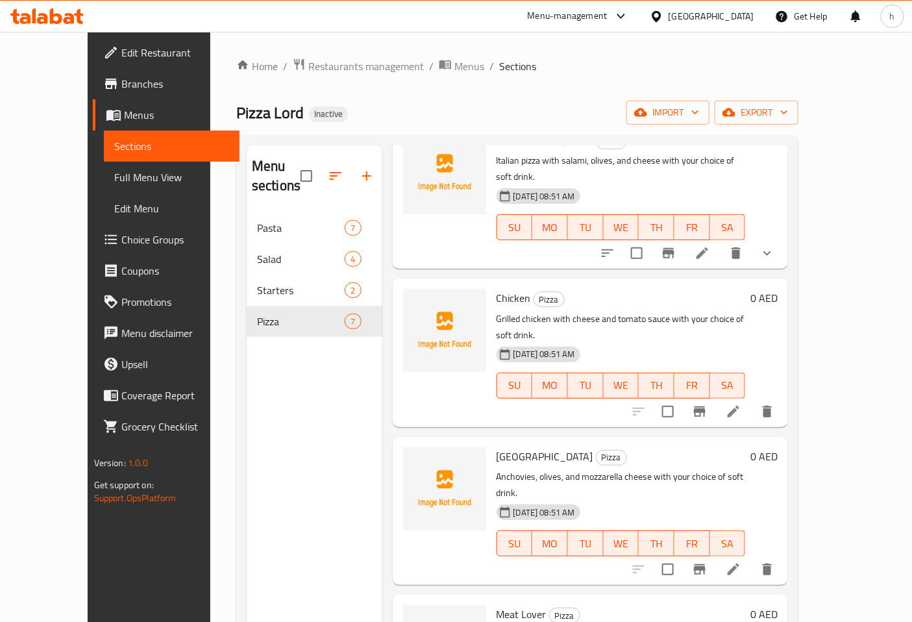
click at [114, 172] on span "Full Menu View" at bounding box center [171, 177] width 115 height 16
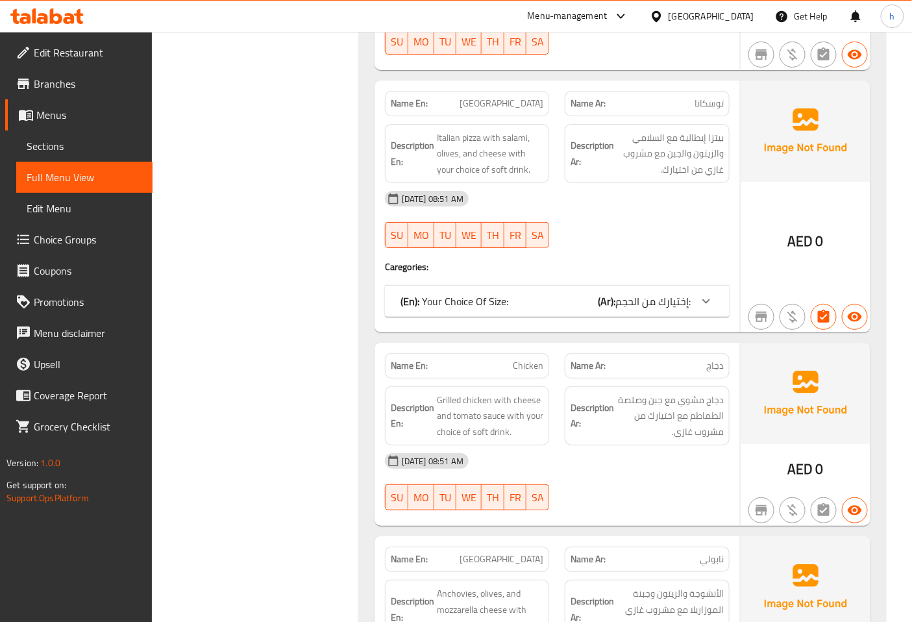
scroll to position [3218, 0]
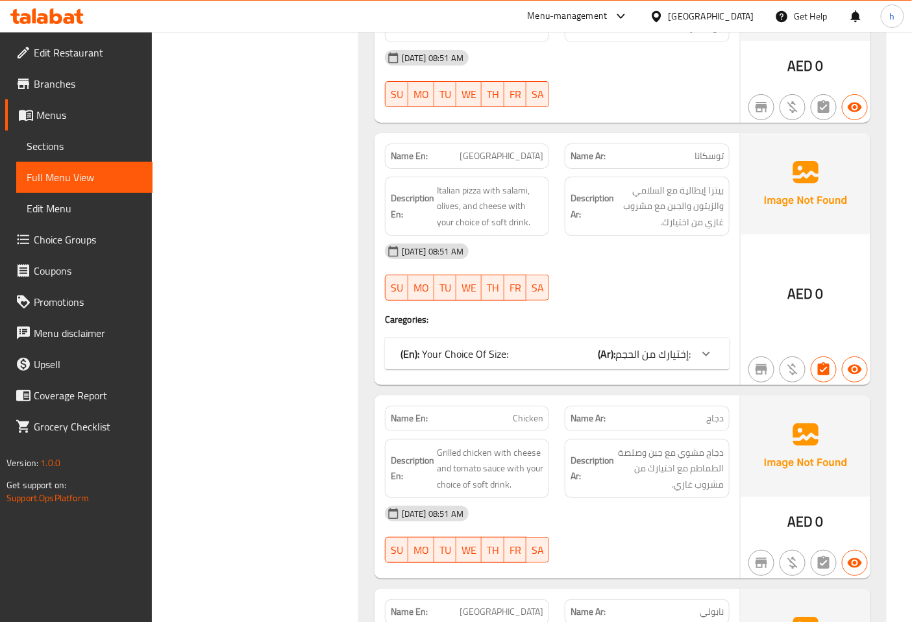
click at [53, 204] on span "Edit Menu" at bounding box center [84, 208] width 115 height 16
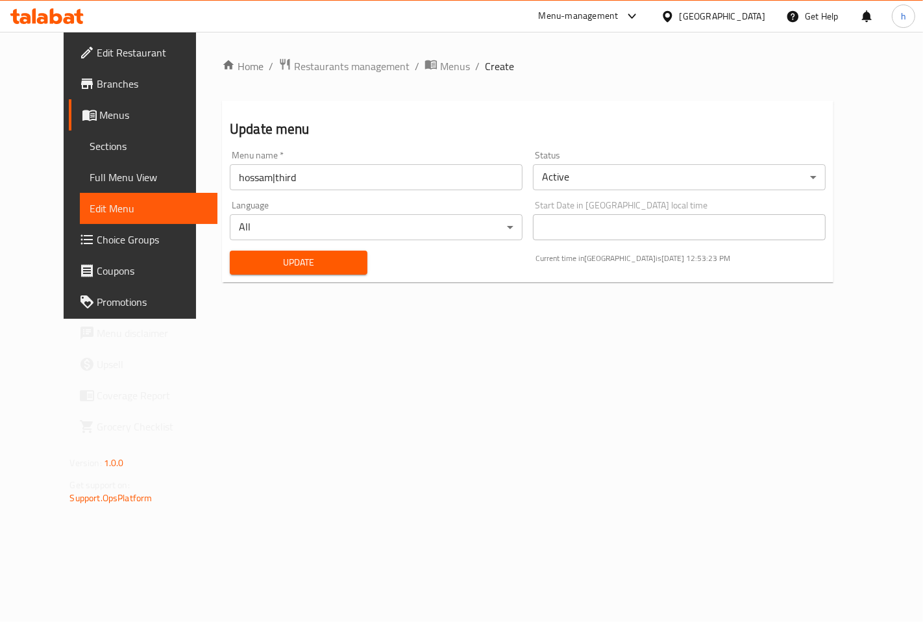
click at [100, 118] on span "Menus" at bounding box center [153, 115] width 107 height 16
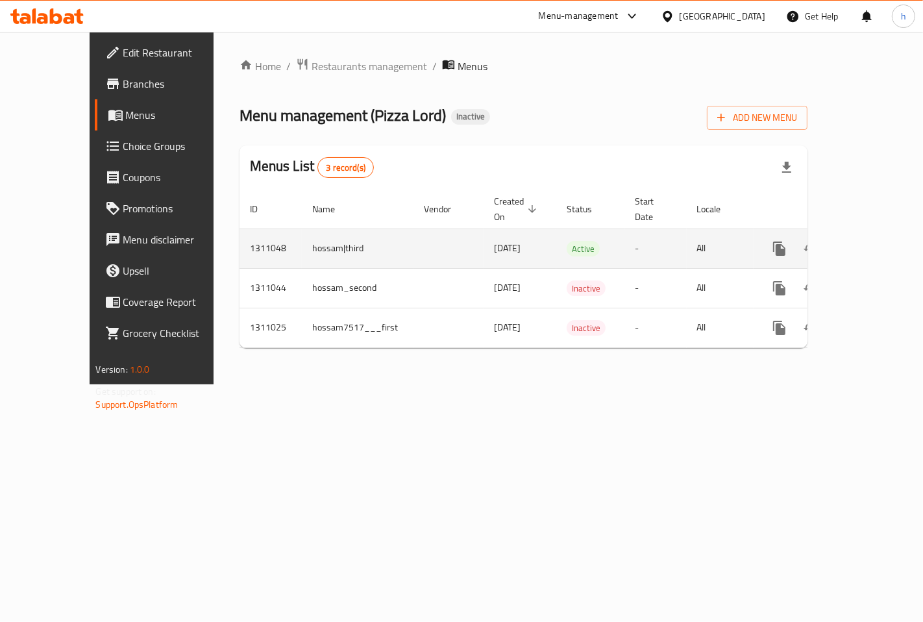
click at [880, 236] on link "enhanced table" at bounding box center [872, 248] width 31 height 31
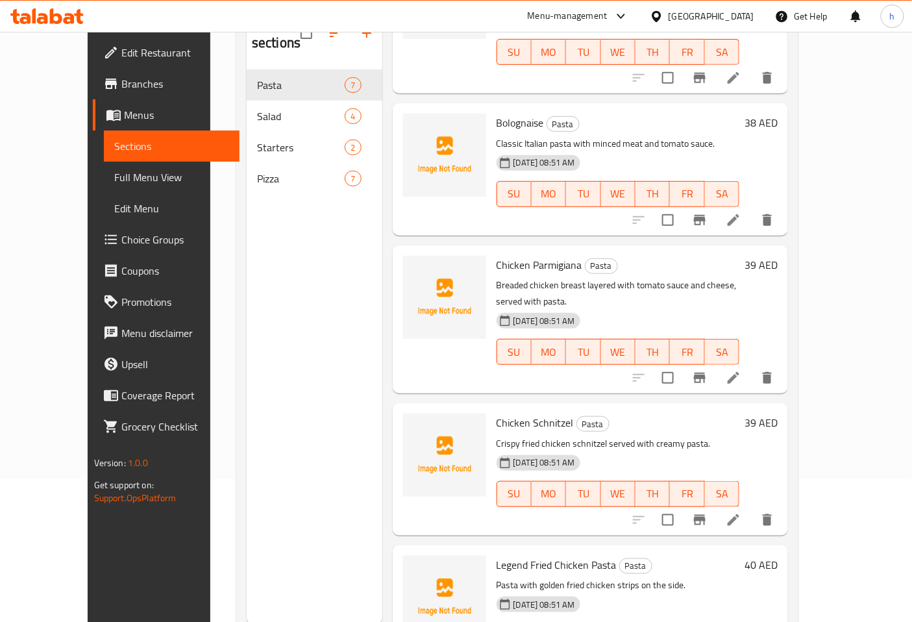
scroll to position [144, 0]
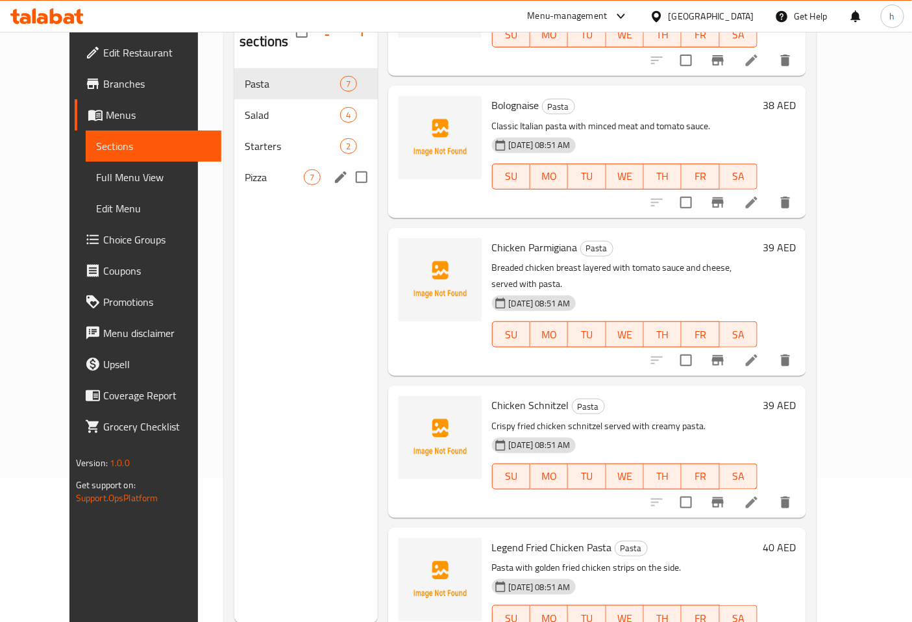
click at [300, 162] on div "Pizza 7" at bounding box center [305, 177] width 143 height 31
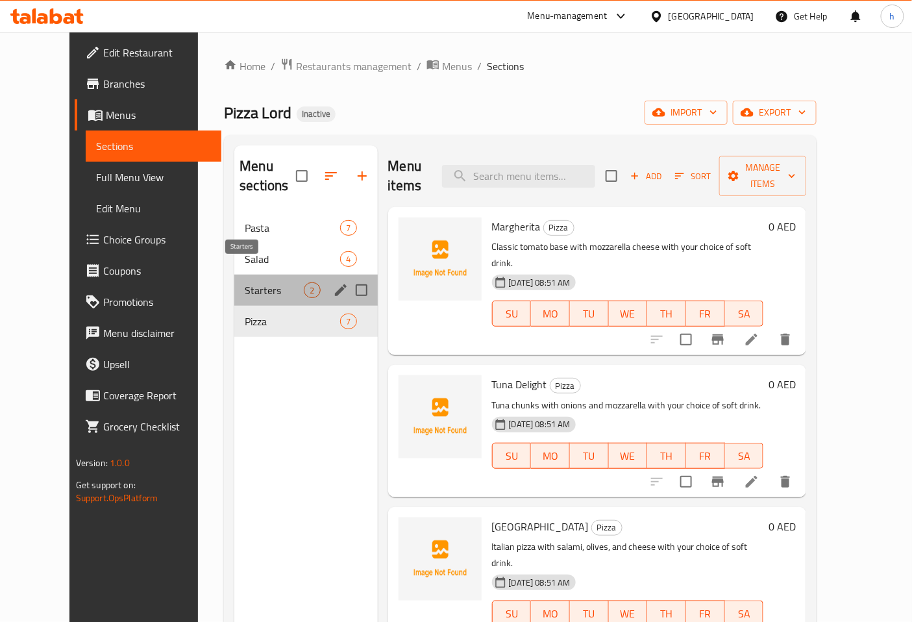
click at [245, 282] on span "Starters" at bounding box center [274, 290] width 59 height 16
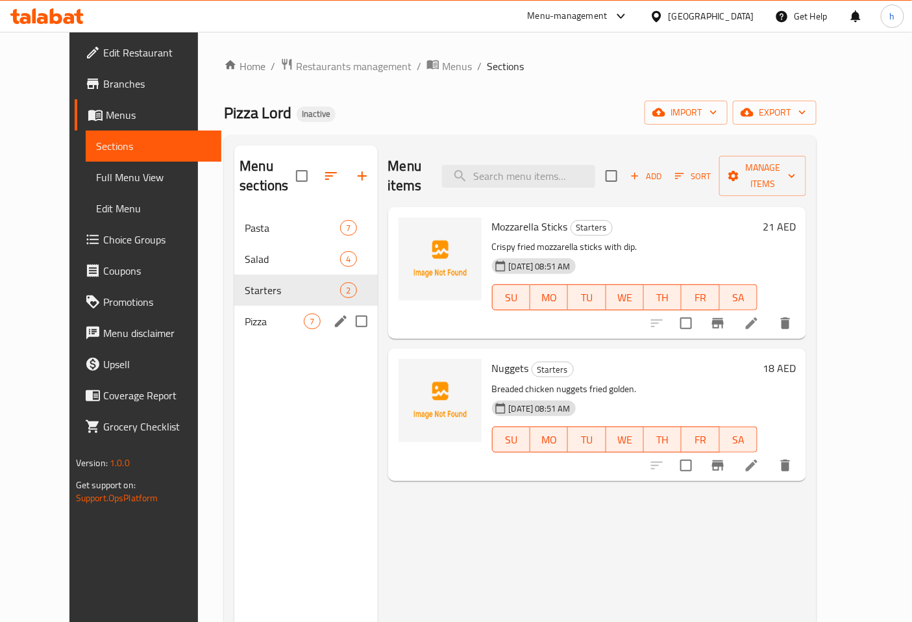
click at [241, 306] on div "Pizza 7" at bounding box center [305, 321] width 143 height 31
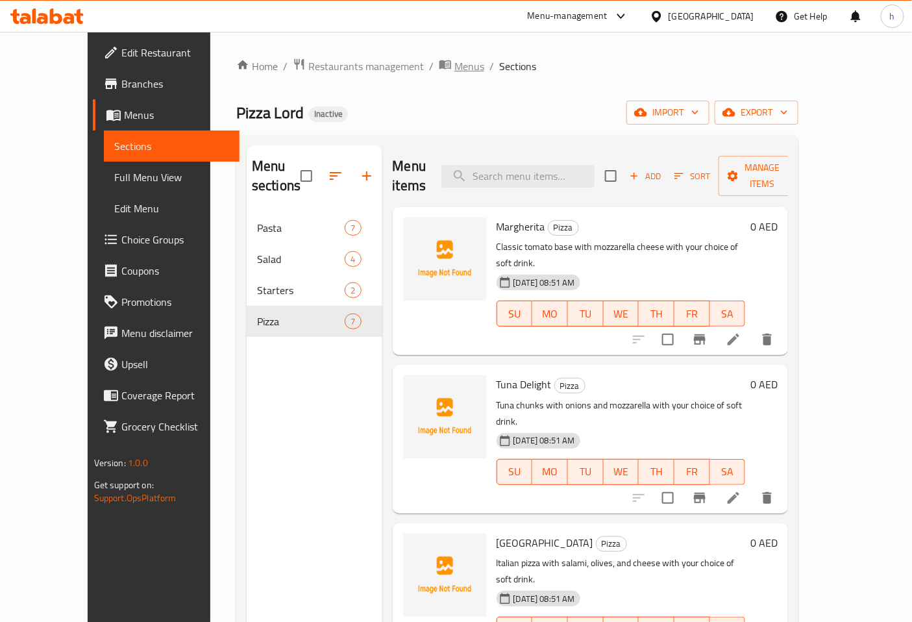
click at [454, 73] on span "Menus" at bounding box center [469, 66] width 30 height 16
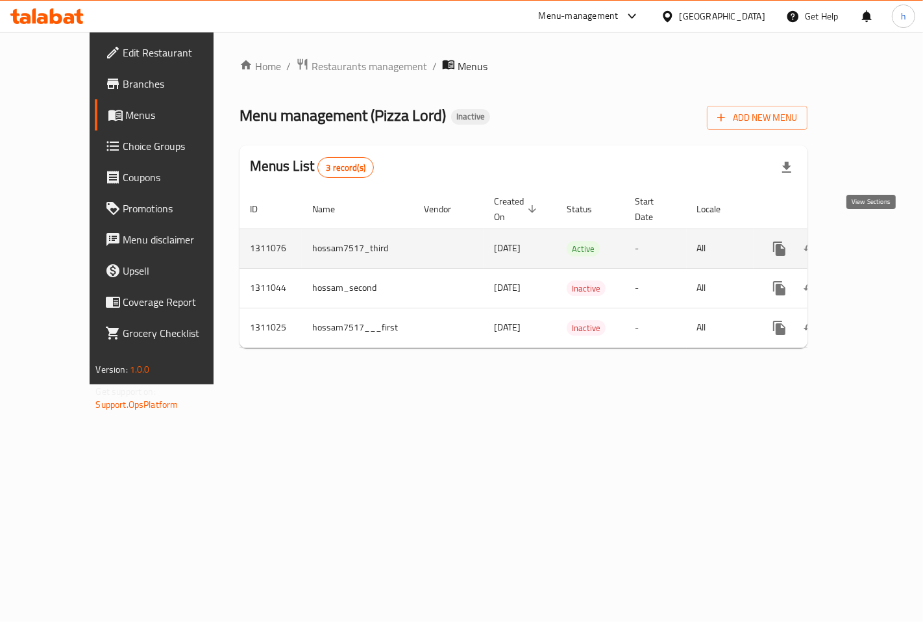
click at [873, 243] on icon "enhanced table" at bounding box center [873, 249] width 12 height 12
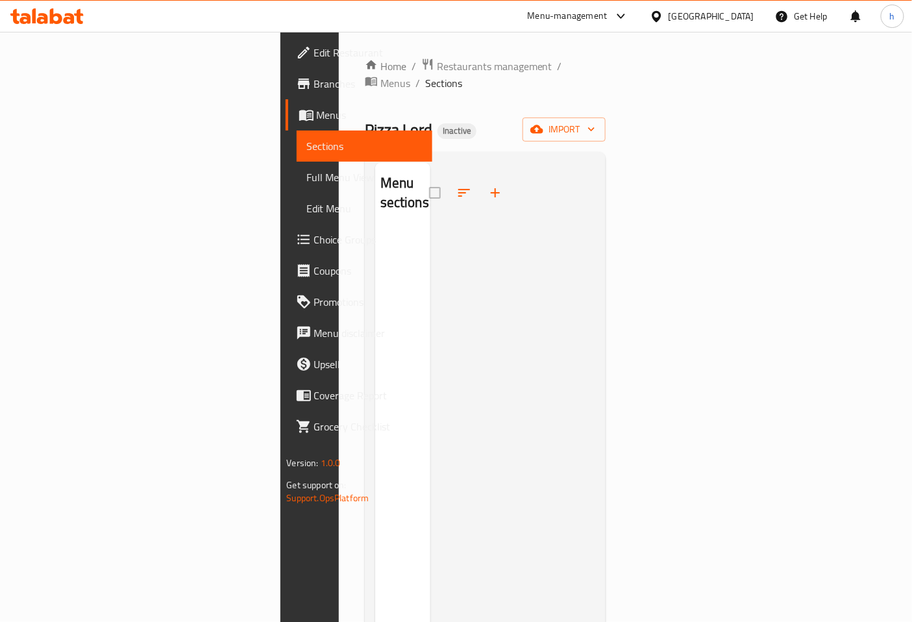
click at [425, 67] on ol "Home / Restaurants management / Menus / Sections" at bounding box center [485, 75] width 241 height 34
click at [410, 75] on span "Menus" at bounding box center [395, 83] width 30 height 16
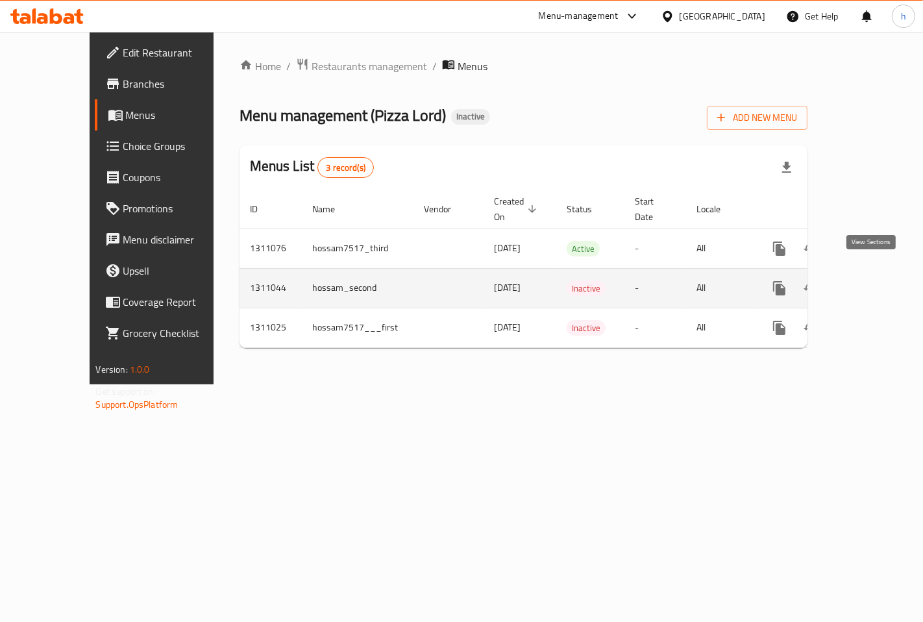
click at [877, 280] on icon "enhanced table" at bounding box center [873, 288] width 16 height 16
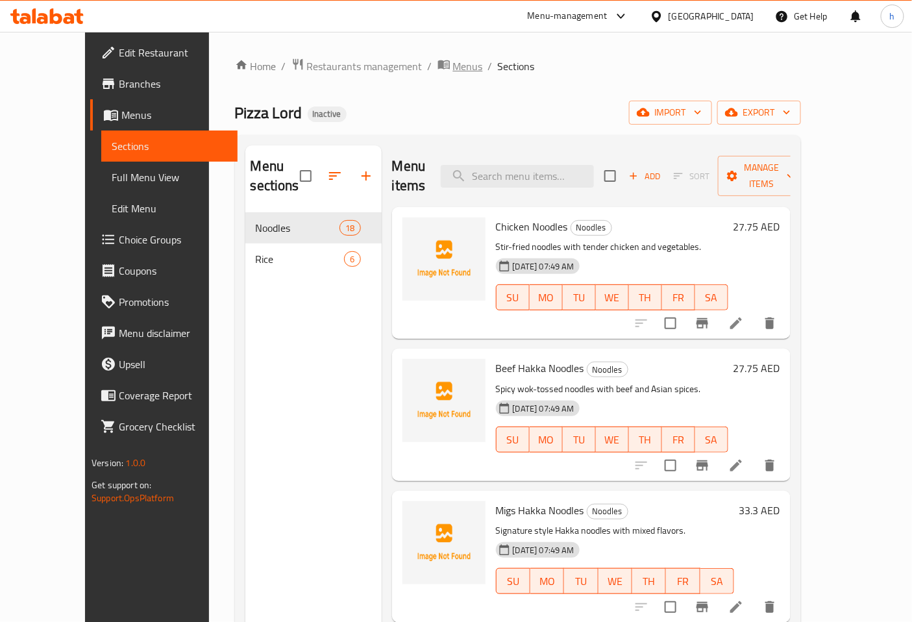
click at [453, 69] on span "Menus" at bounding box center [468, 66] width 30 height 16
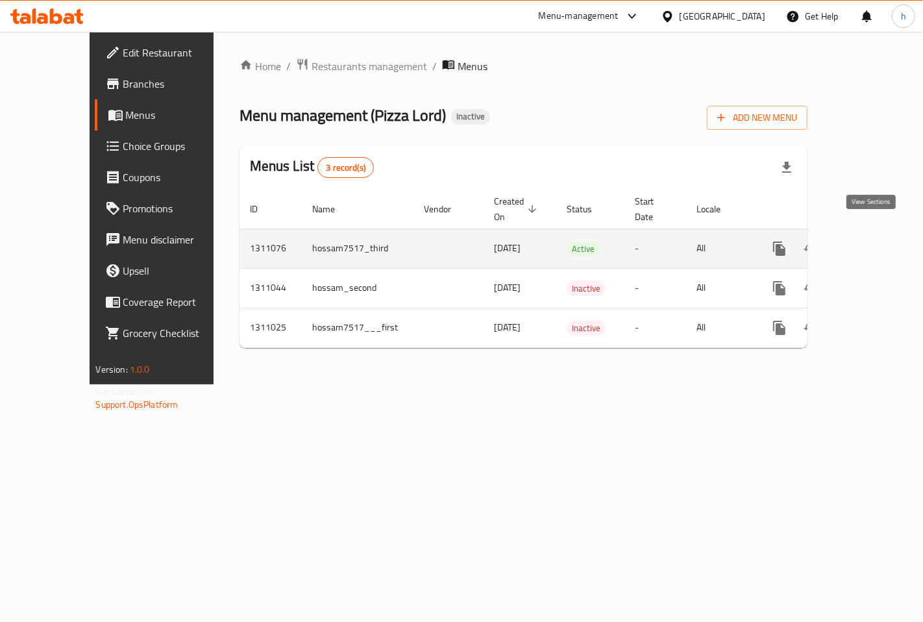
click at [870, 241] on icon "enhanced table" at bounding box center [873, 249] width 16 height 16
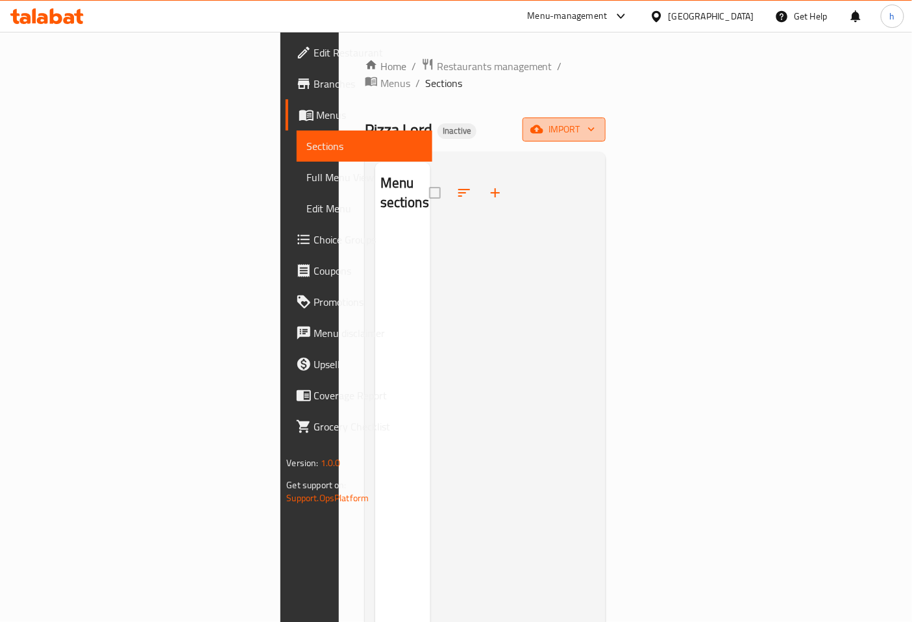
click at [595, 121] on span "import" at bounding box center [564, 129] width 62 height 16
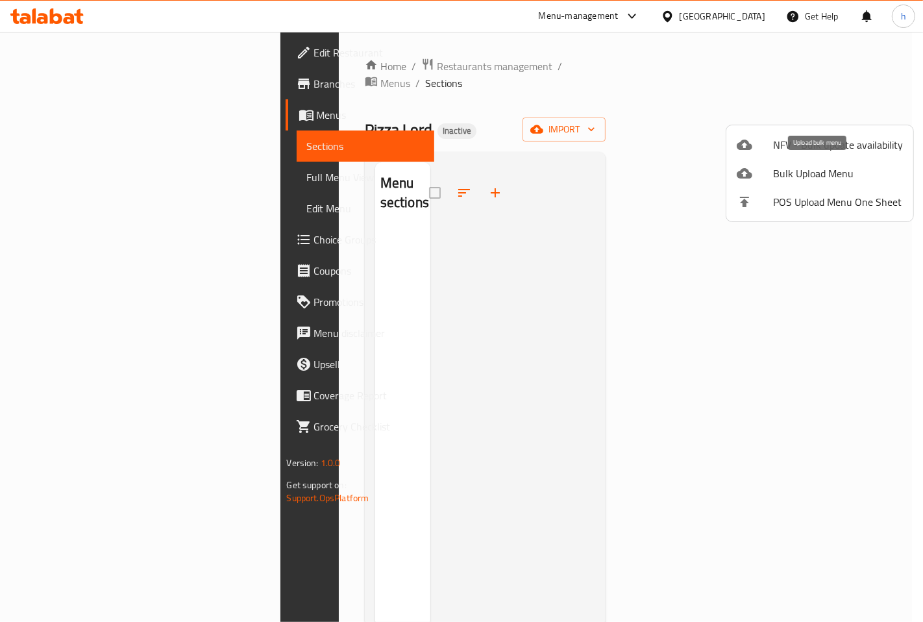
click at [801, 176] on span "Bulk Upload Menu" at bounding box center [838, 173] width 130 height 16
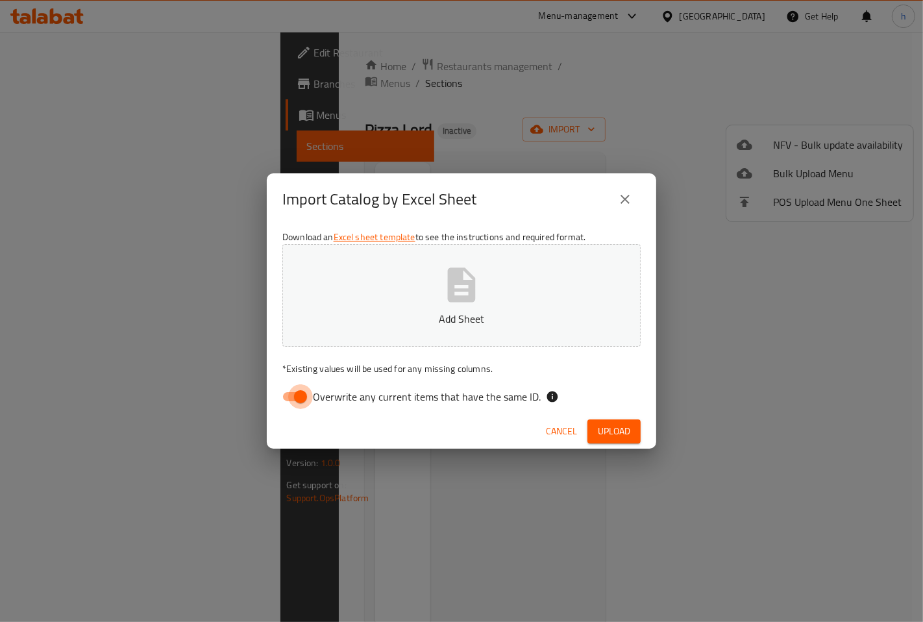
click at [286, 402] on input "Overwrite any current items that have the same ID." at bounding box center [300, 396] width 74 height 25
checkbox input "false"
click at [423, 303] on button "Add Sheet" at bounding box center [461, 295] width 358 height 103
click at [617, 425] on span "Upload" at bounding box center [614, 431] width 32 height 16
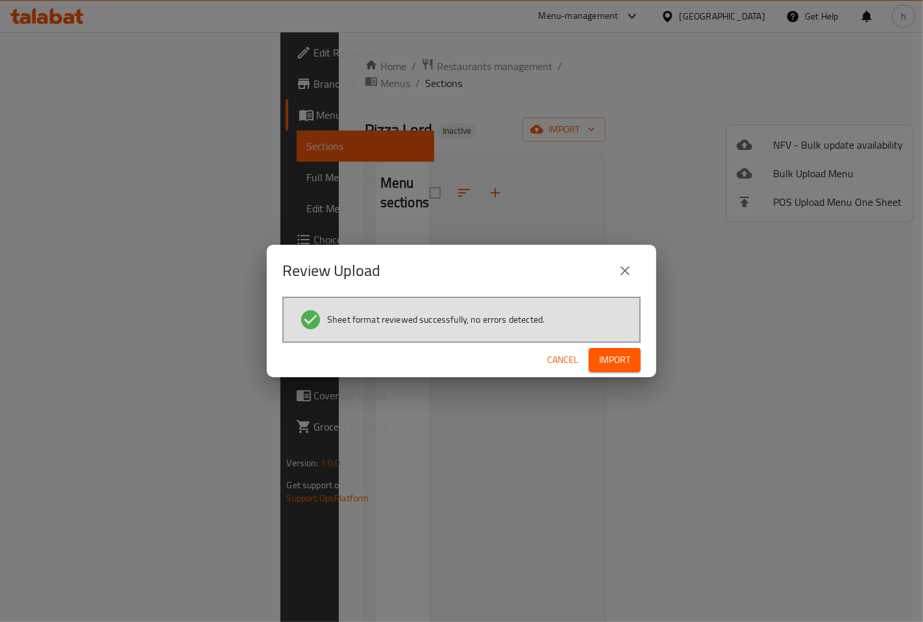
click at [617, 357] on span "Import" at bounding box center [614, 360] width 31 height 16
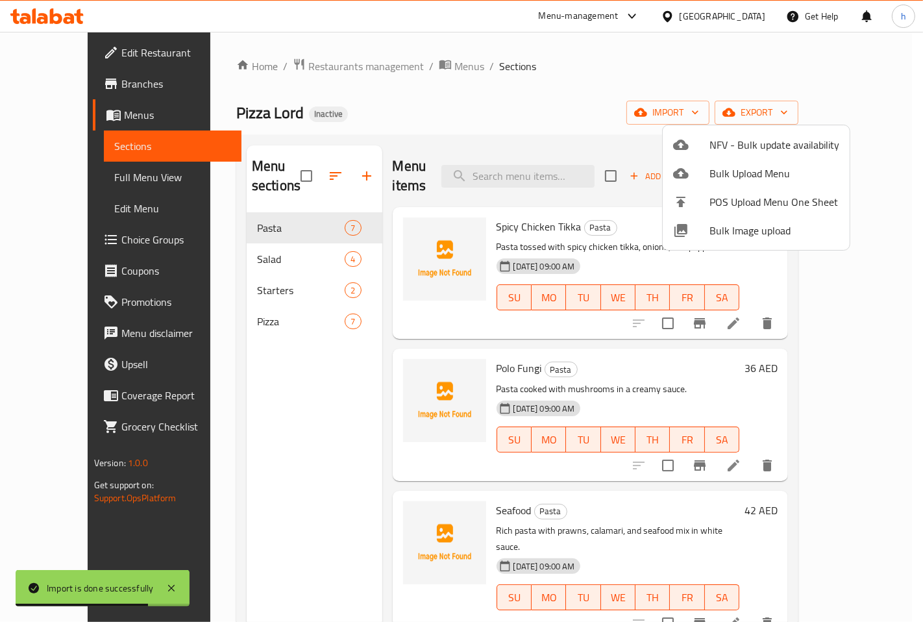
click at [594, 96] on div at bounding box center [461, 311] width 923 height 622
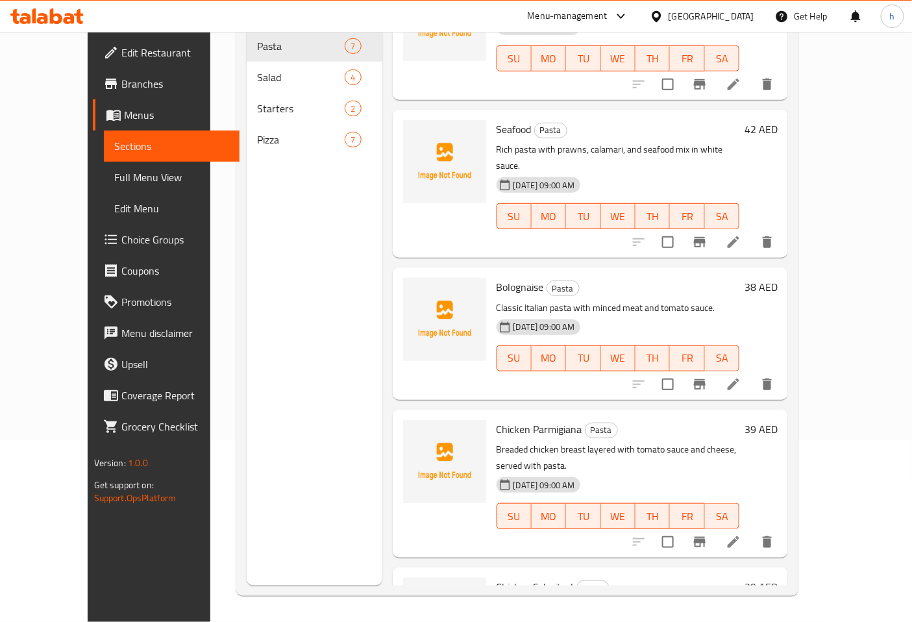
scroll to position [402, 0]
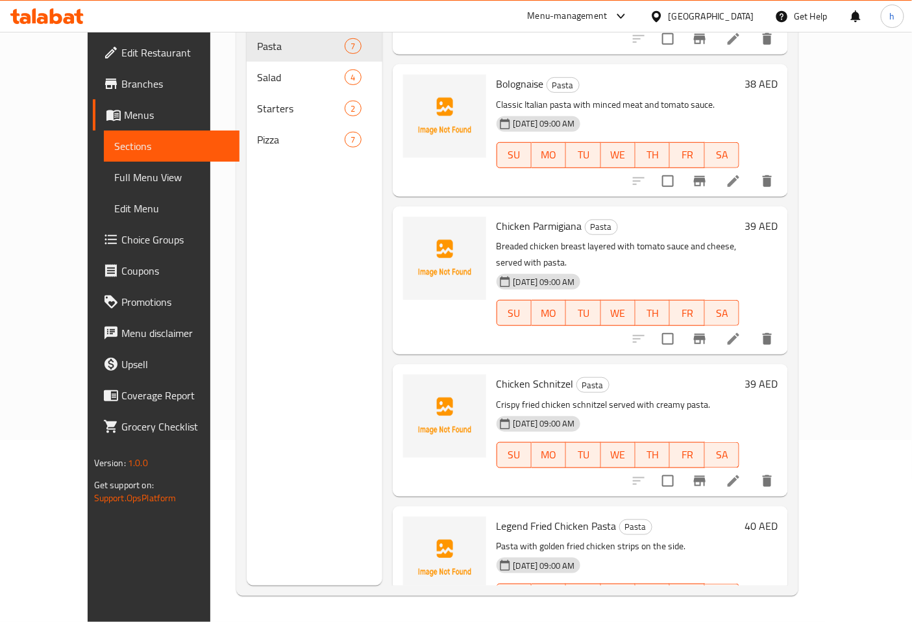
click at [260, 128] on div "Pizza 7" at bounding box center [315, 139] width 136 height 31
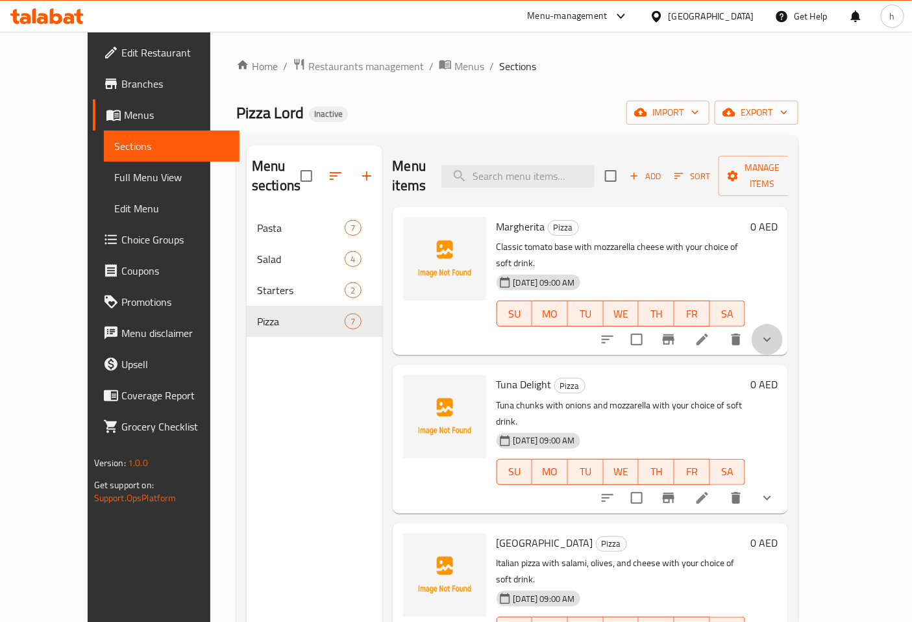
click at [775, 332] on icon "show more" at bounding box center [767, 340] width 16 height 16
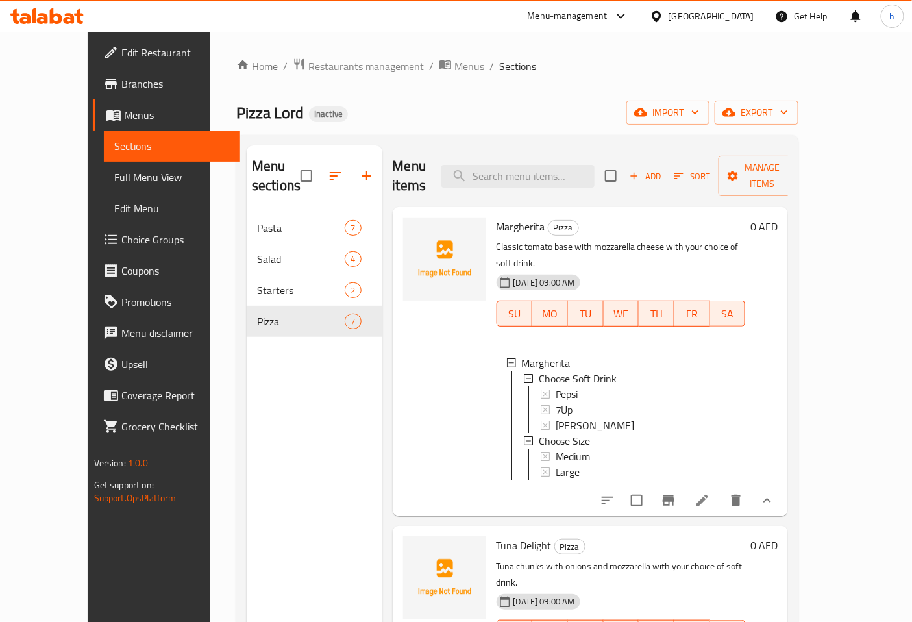
click at [114, 184] on span "Full Menu View" at bounding box center [171, 177] width 115 height 16
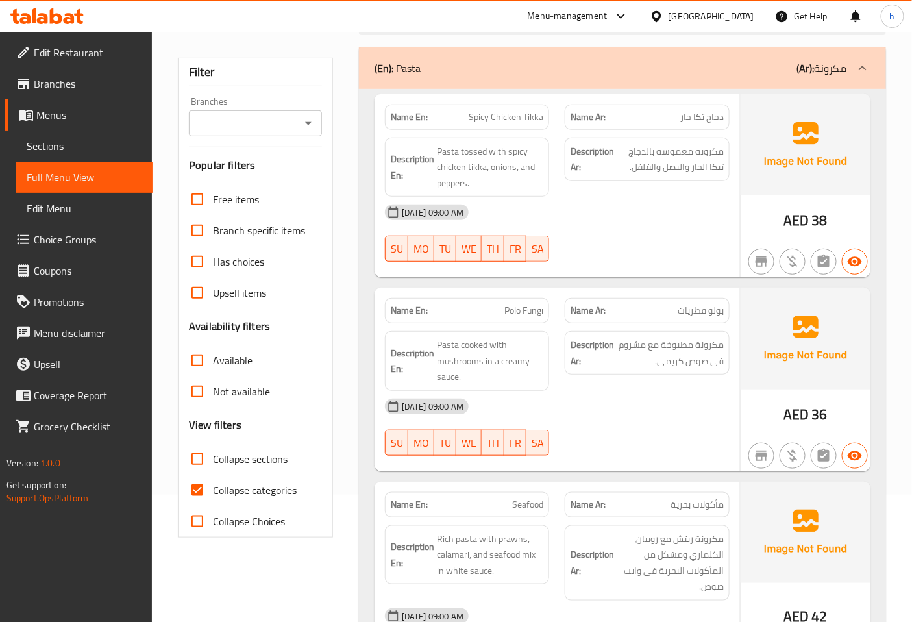
scroll to position [288, 0]
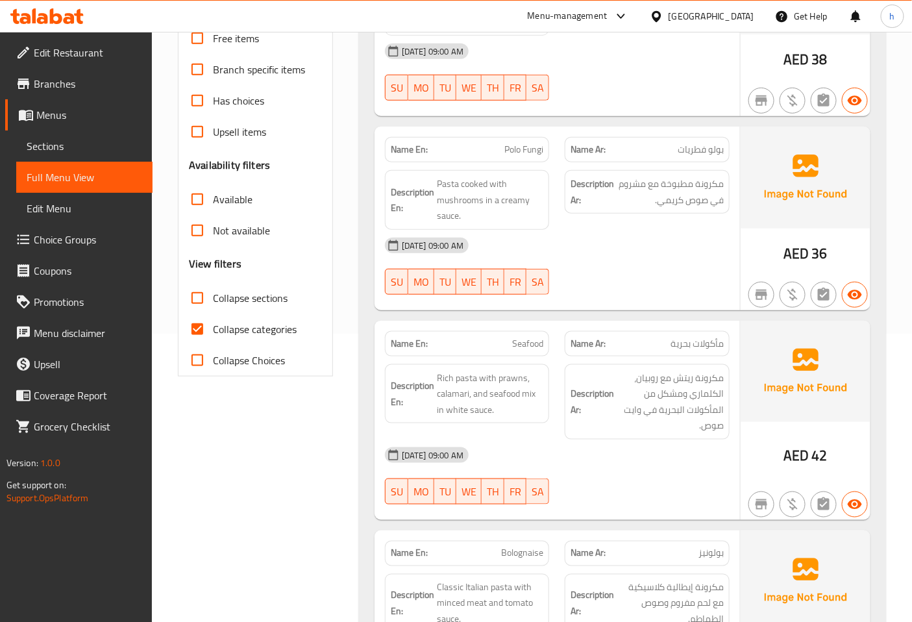
click at [204, 332] on input "Collapse categories" at bounding box center [197, 328] width 31 height 31
checkbox input "false"
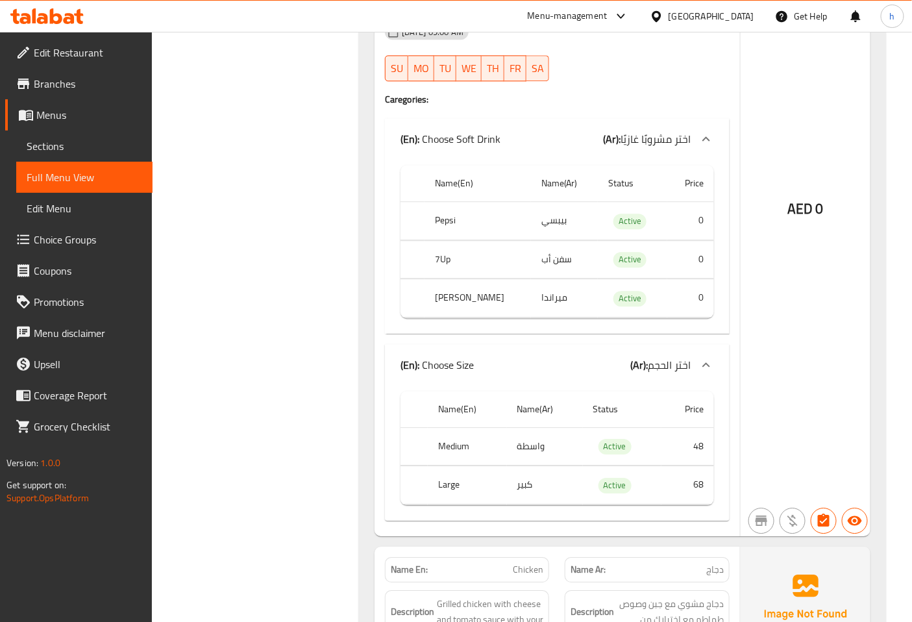
scroll to position [4830, 0]
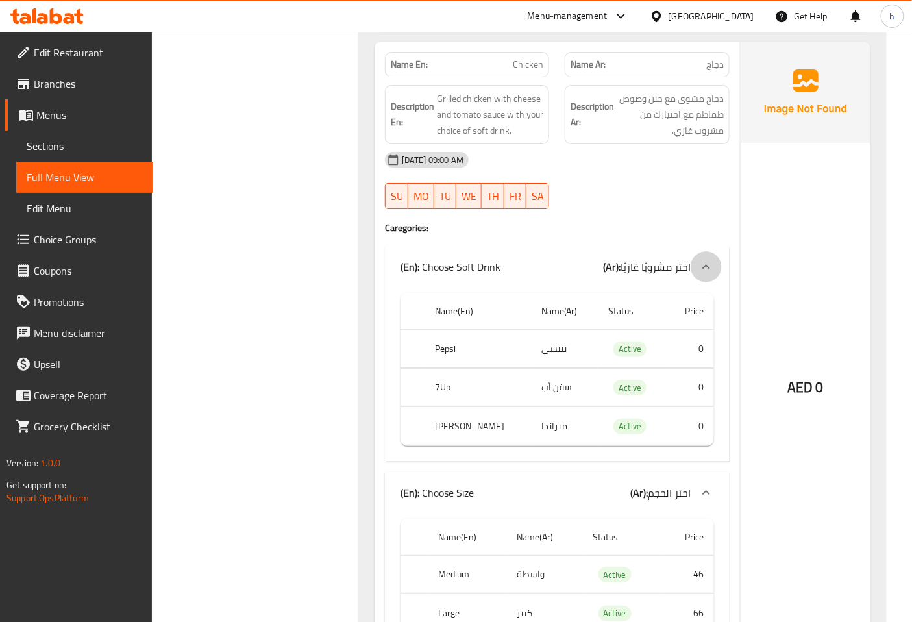
click at [705, 259] on icon at bounding box center [706, 267] width 16 height 16
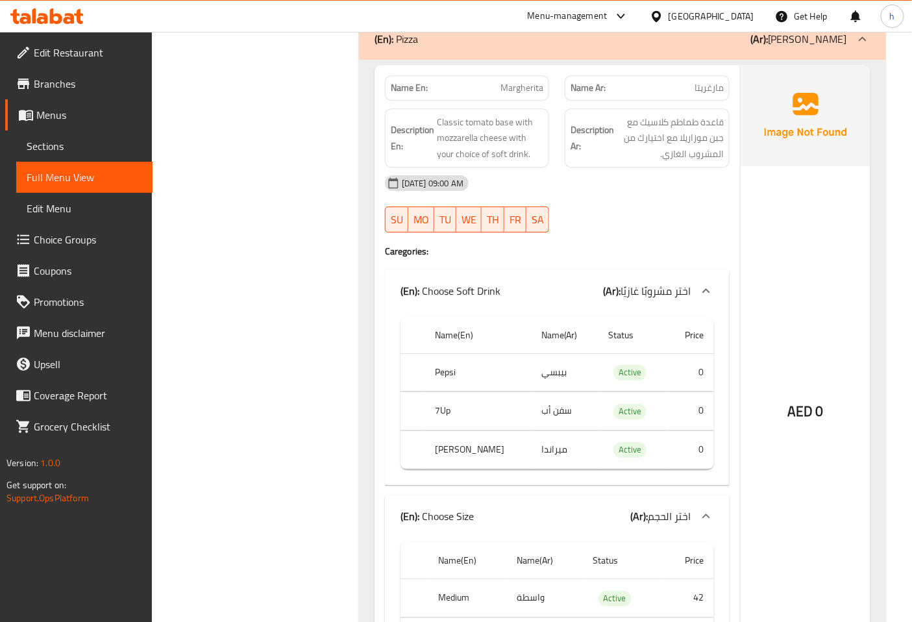
scroll to position [2883, 0]
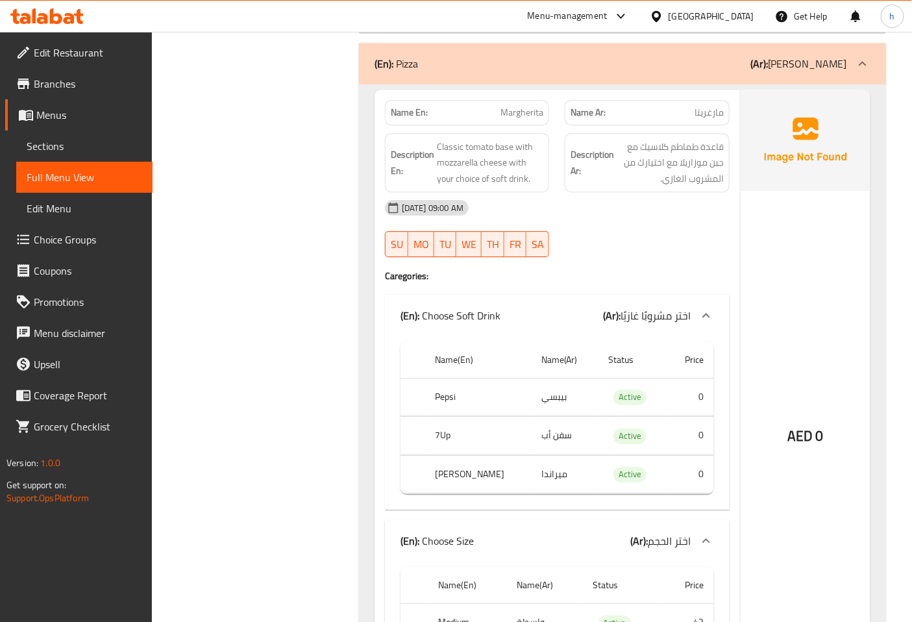
click at [701, 308] on icon at bounding box center [706, 316] width 16 height 16
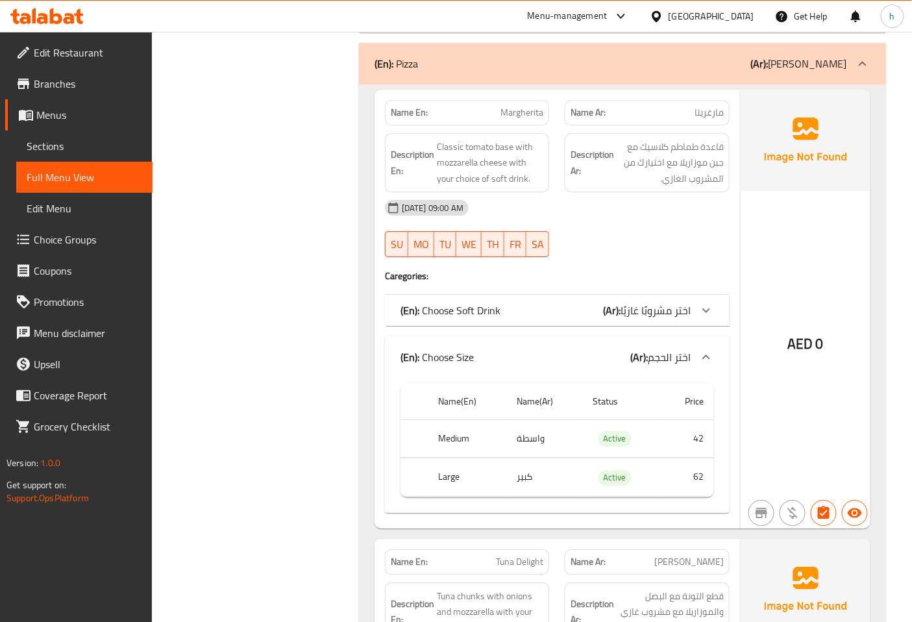
click at [705, 308] on icon at bounding box center [706, 310] width 8 height 5
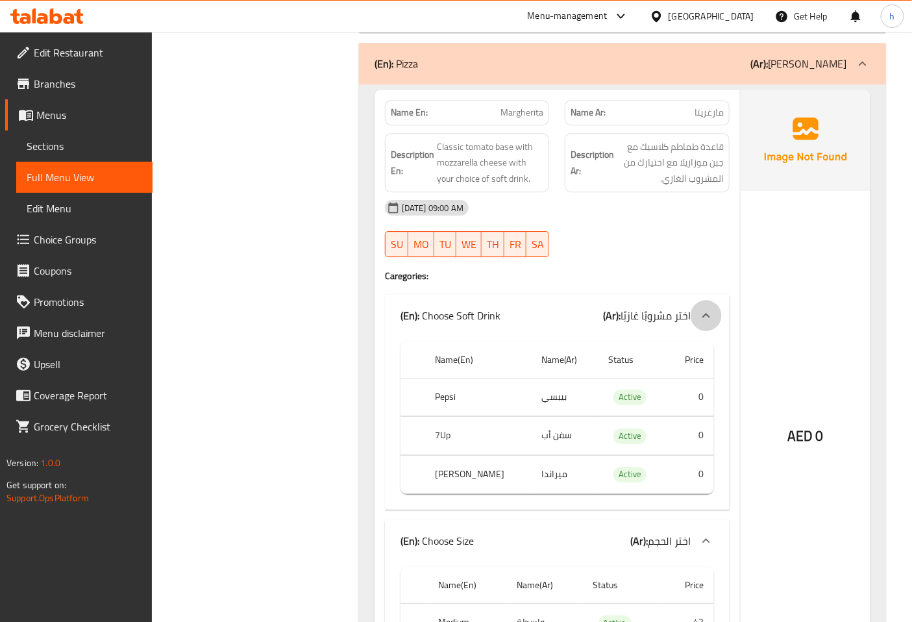
click at [708, 308] on icon at bounding box center [706, 316] width 16 height 16
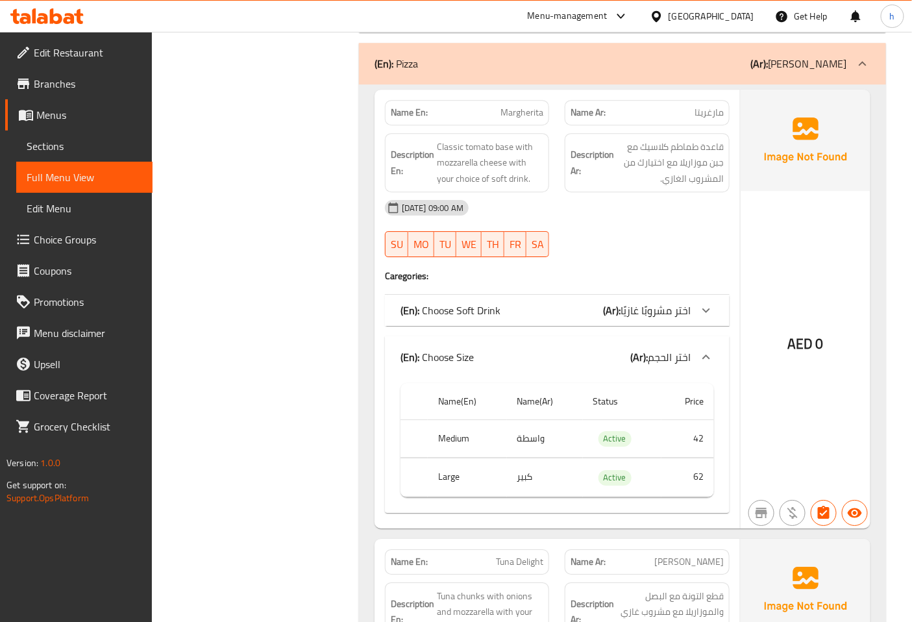
drag, startPoint x: 695, startPoint y: 326, endPoint x: 697, endPoint y: 335, distance: 9.4
click at [697, 336] on div "(En): Choose Size (Ar): اختر الحجم" at bounding box center [557, 357] width 345 height 42
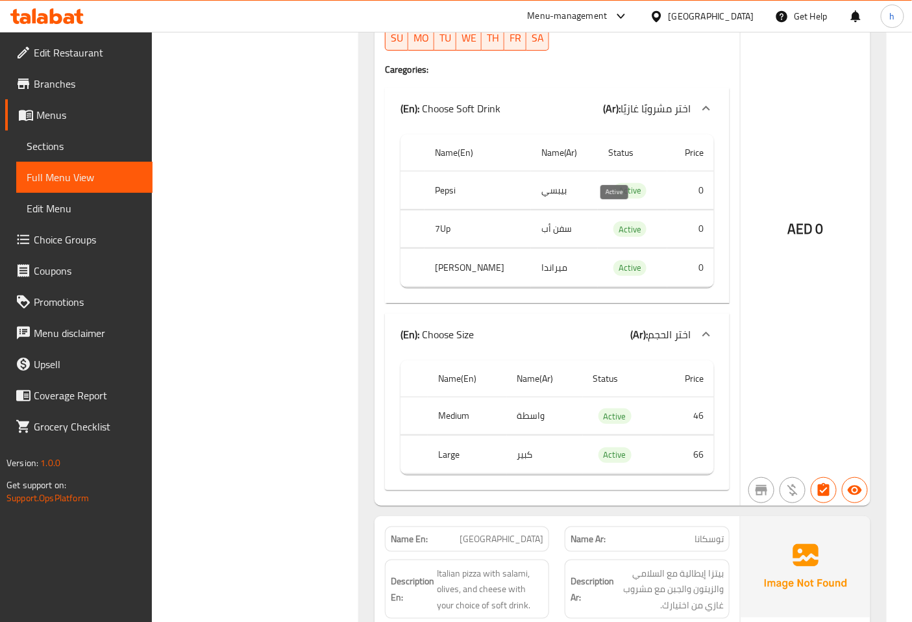
scroll to position [3388, 0]
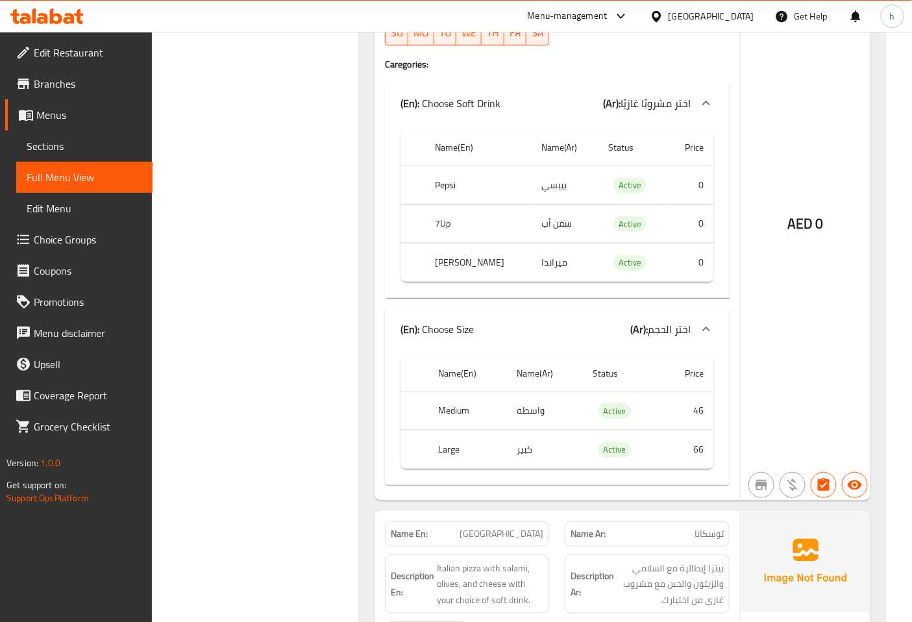
click at [694, 316] on div at bounding box center [705, 328] width 31 height 31
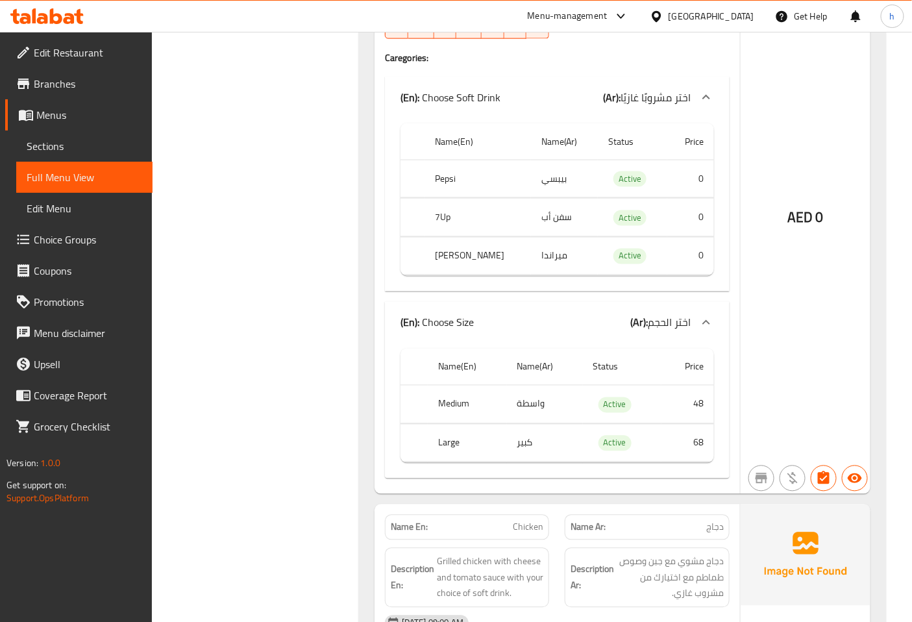
scroll to position [3893, 0]
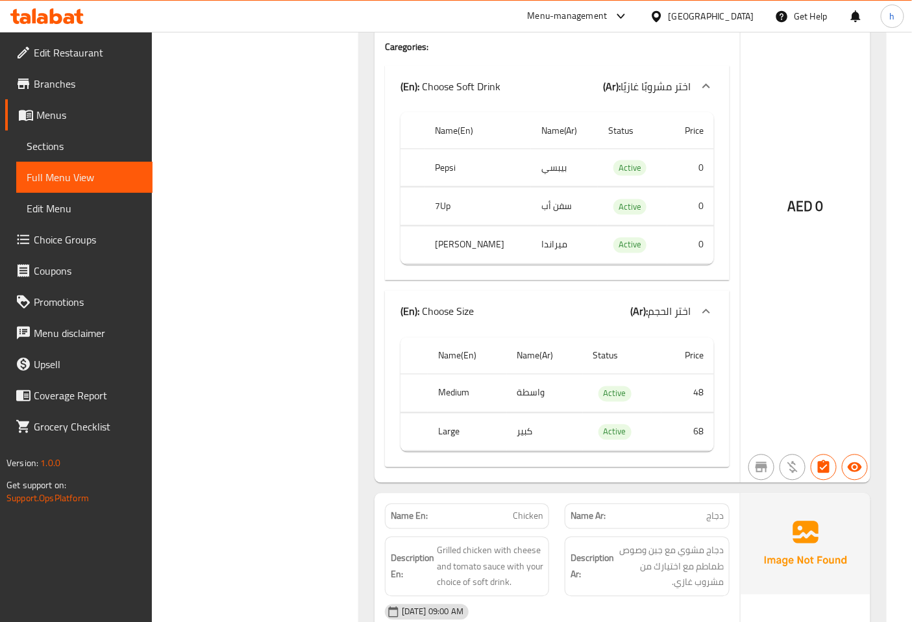
click at [707, 304] on icon at bounding box center [706, 312] width 16 height 16
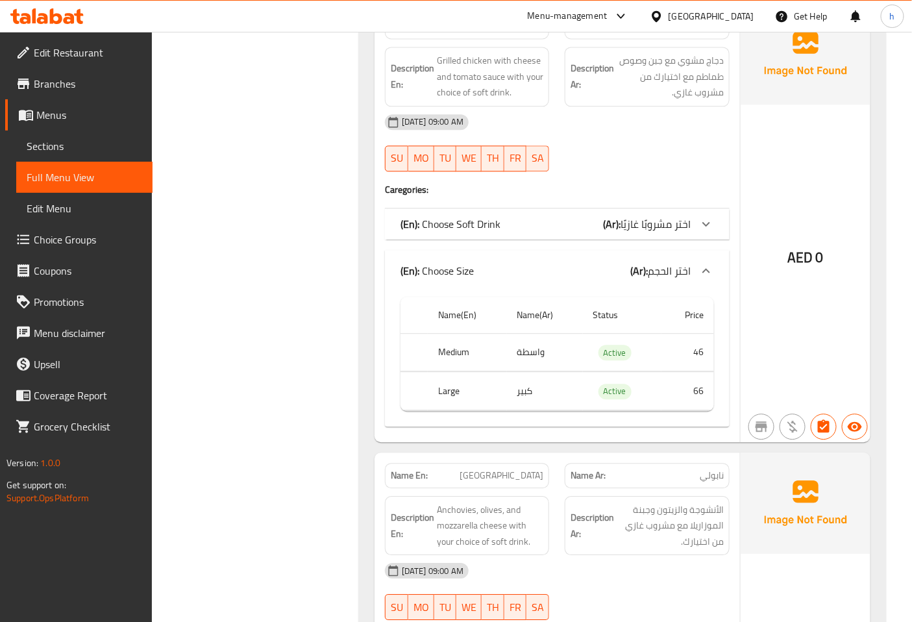
scroll to position [4253, 0]
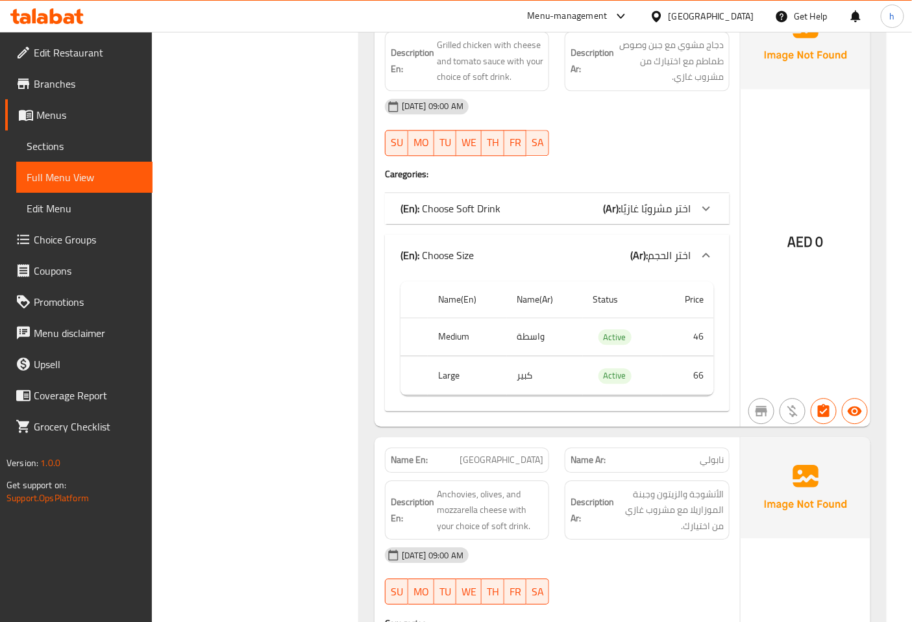
click at [709, 247] on icon at bounding box center [706, 255] width 16 height 16
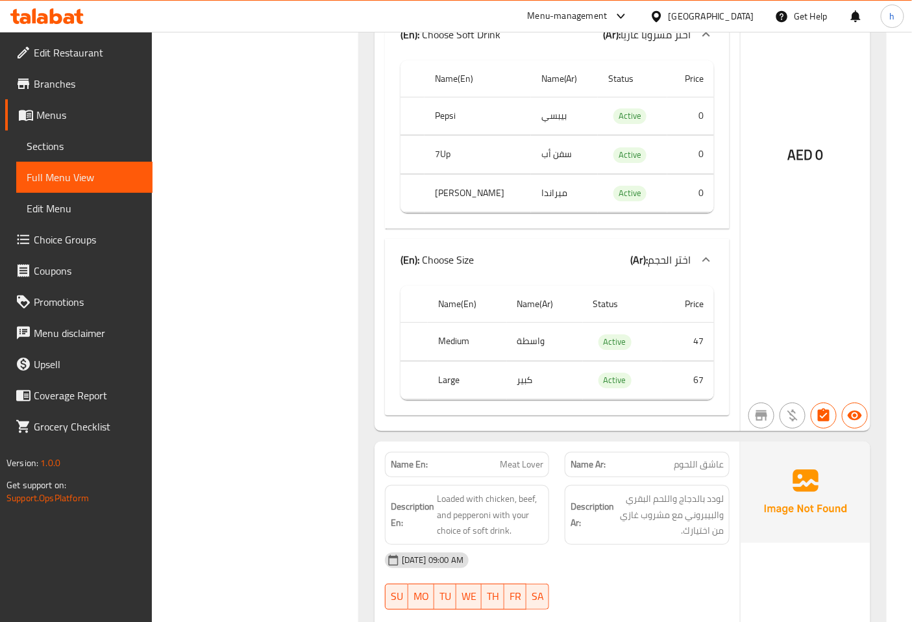
scroll to position [4758, 0]
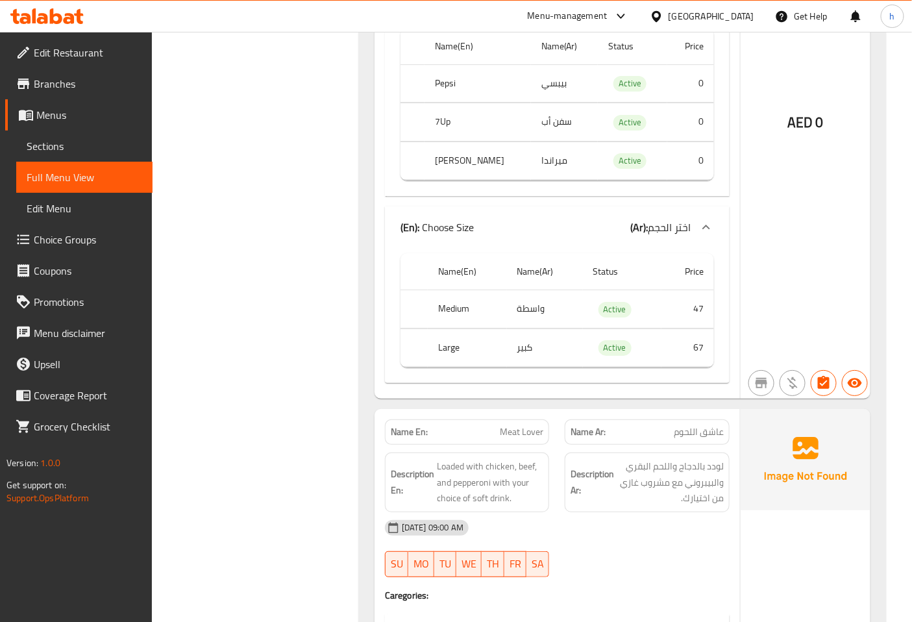
click at [707, 219] on icon at bounding box center [706, 227] width 16 height 16
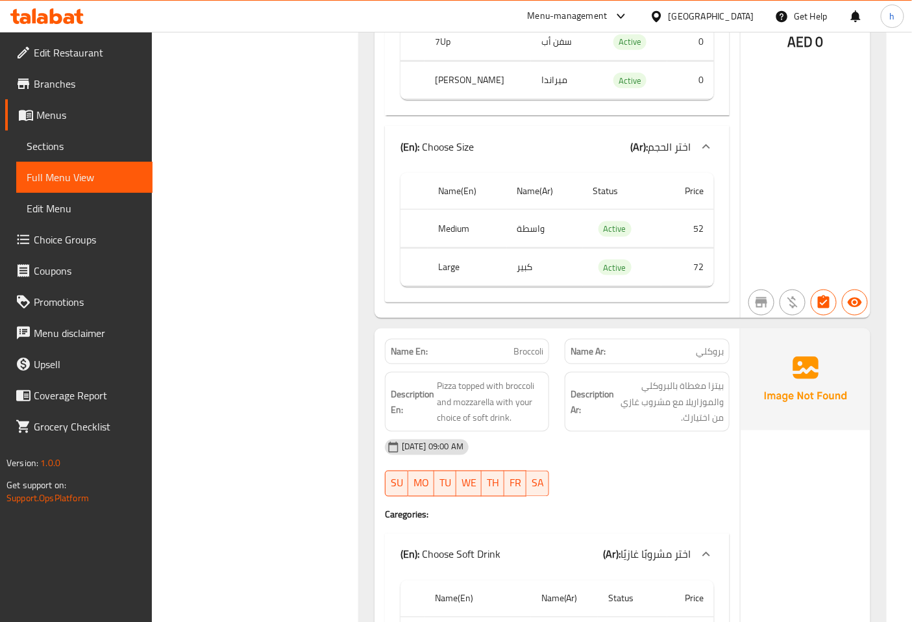
scroll to position [5334, 0]
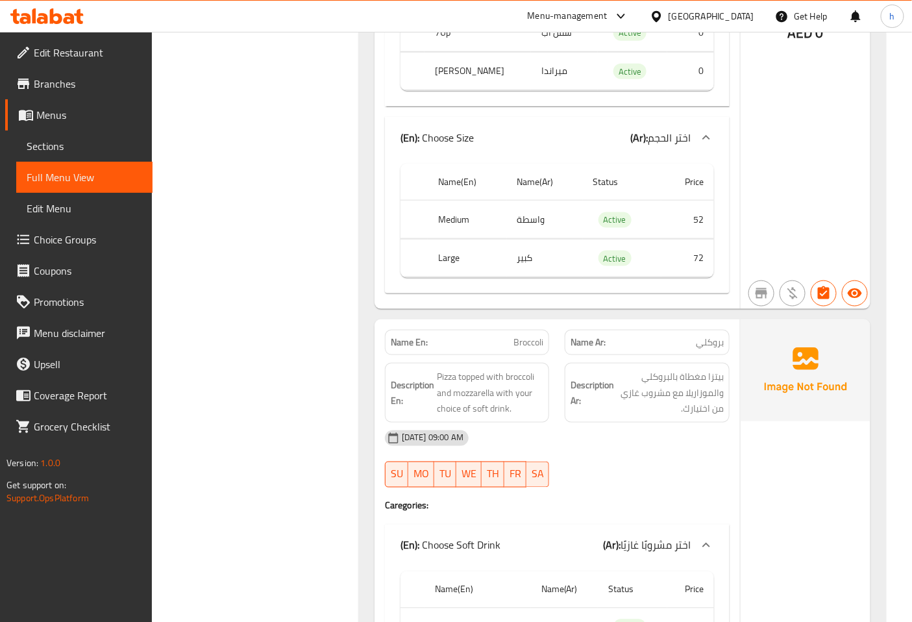
click at [704, 130] on icon at bounding box center [706, 138] width 16 height 16
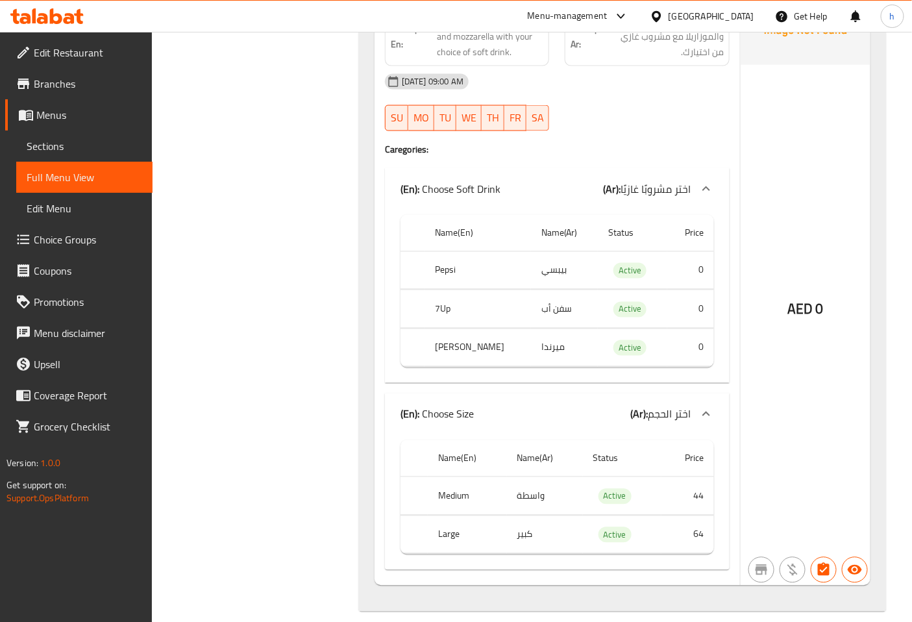
scroll to position [5547, 0]
click at [705, 404] on icon at bounding box center [706, 412] width 16 height 16
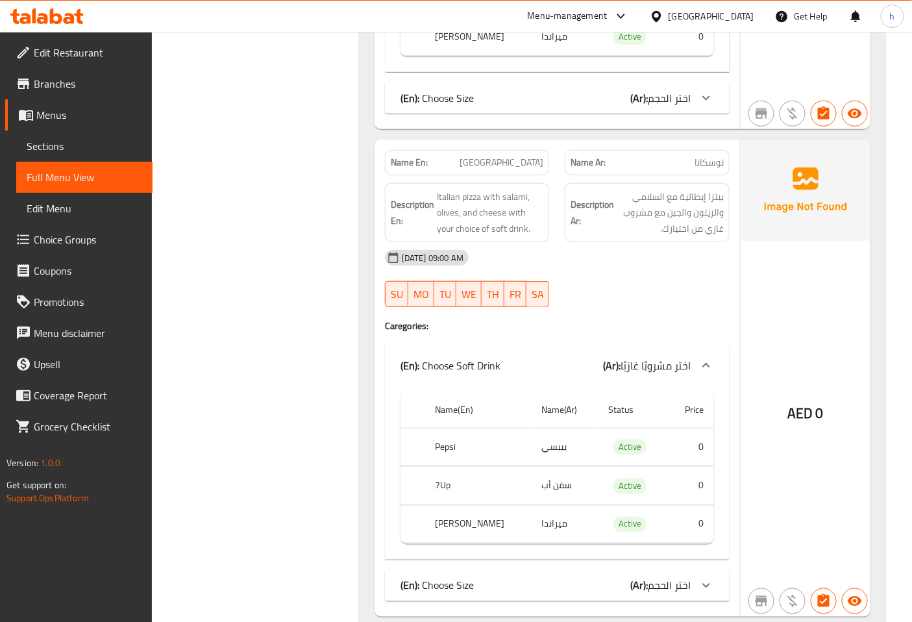
scroll to position [3599, 0]
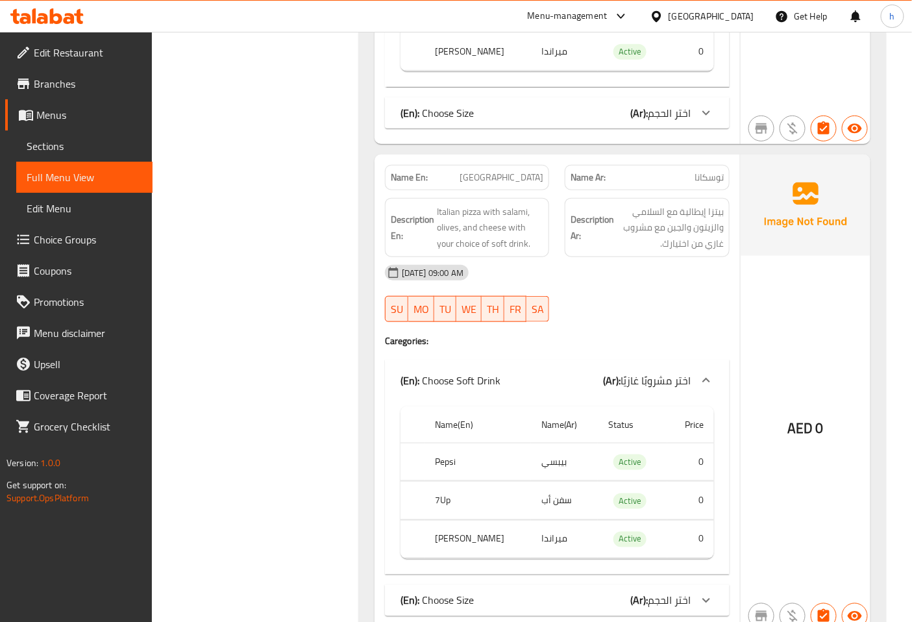
click at [68, 147] on span "Sections" at bounding box center [84, 146] width 115 height 16
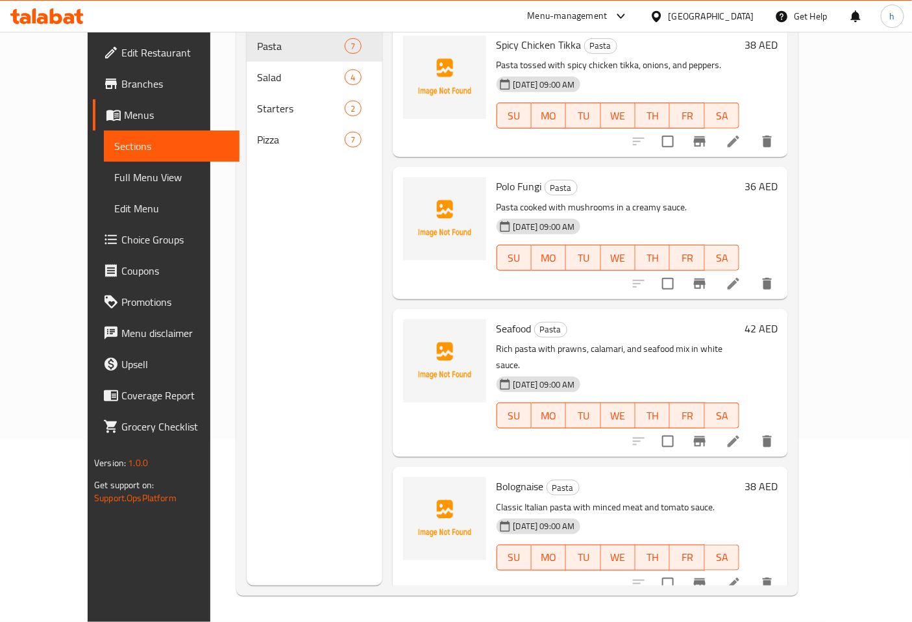
scroll to position [182, 0]
click at [114, 171] on span "Full Menu View" at bounding box center [171, 177] width 115 height 16
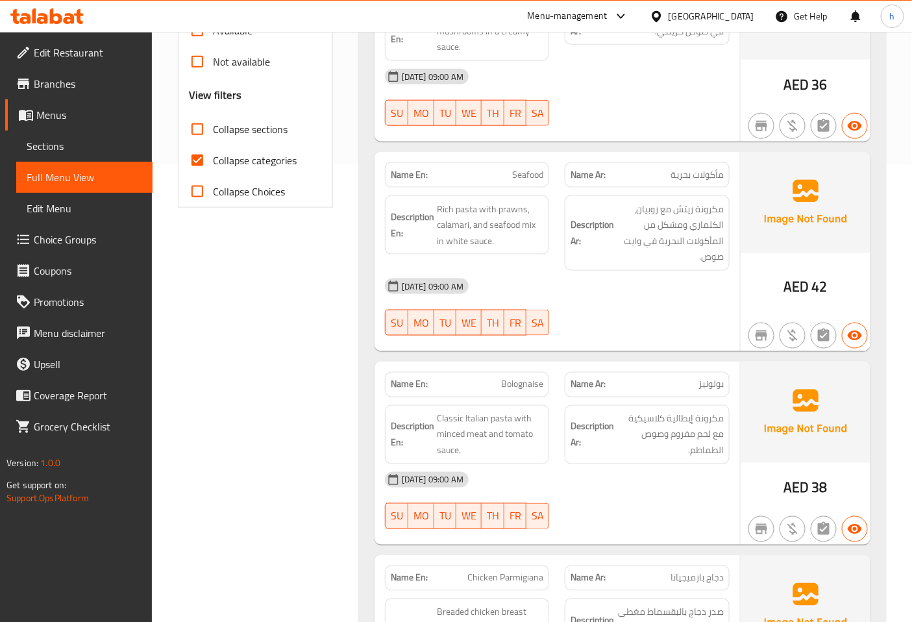
scroll to position [182, 0]
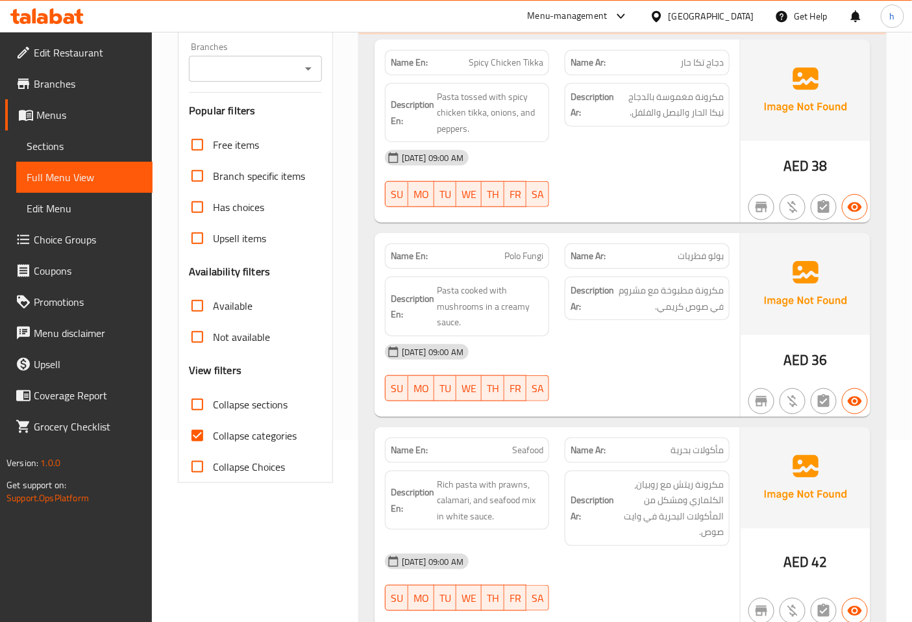
click at [232, 431] on span "Collapse categories" at bounding box center [255, 436] width 84 height 16
click at [213, 431] on input "Collapse categories" at bounding box center [197, 435] width 31 height 31
checkbox input "false"
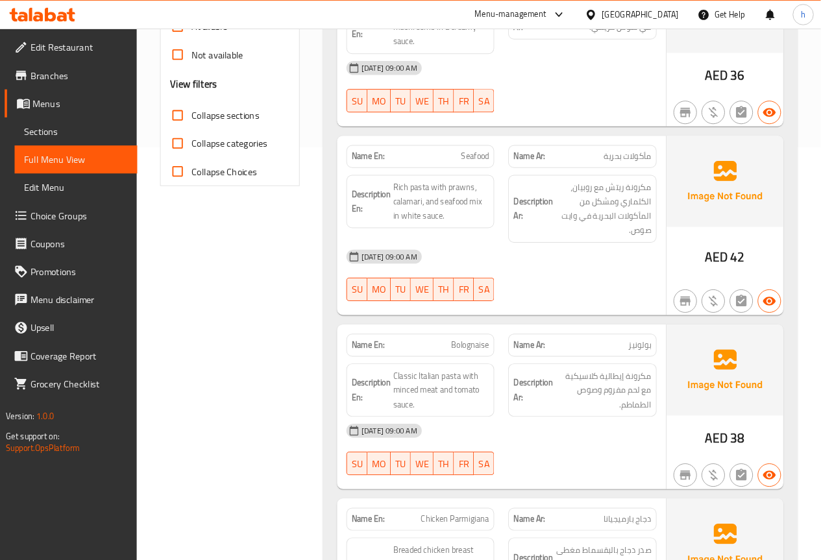
scroll to position [458, 0]
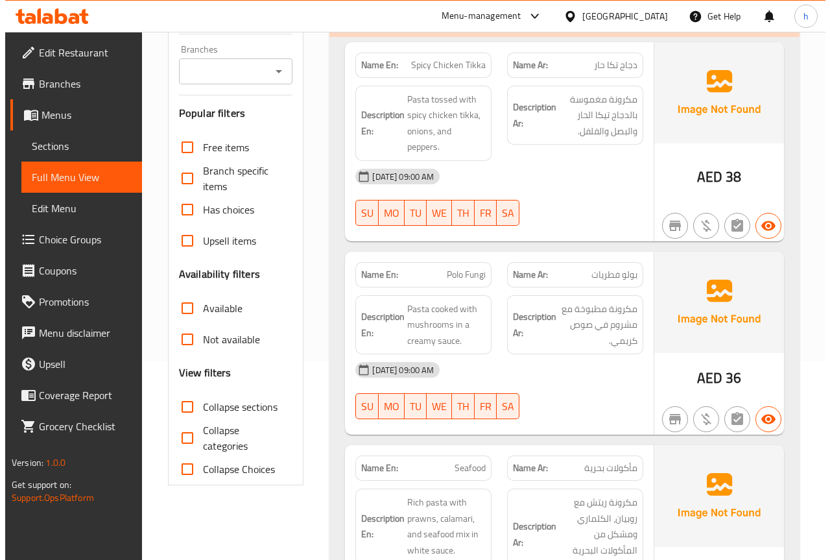
scroll to position [0, 0]
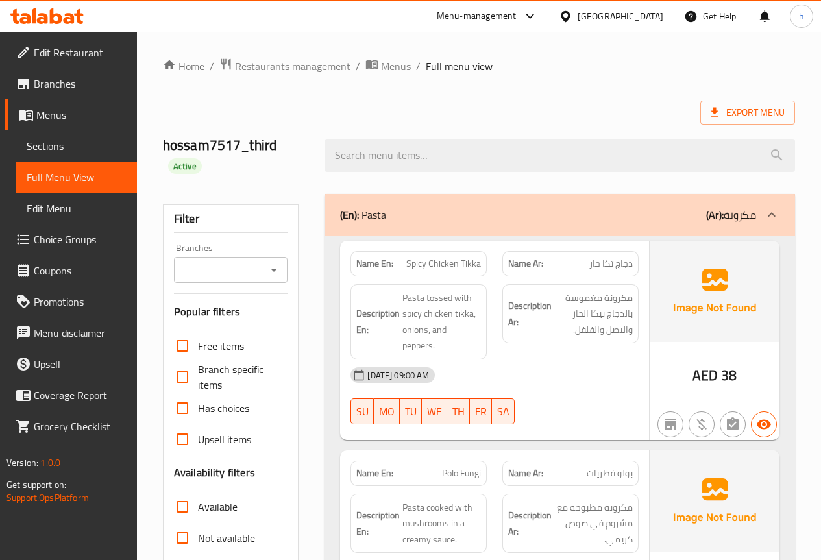
click at [741, 107] on span "Export Menu" at bounding box center [747, 112] width 74 height 16
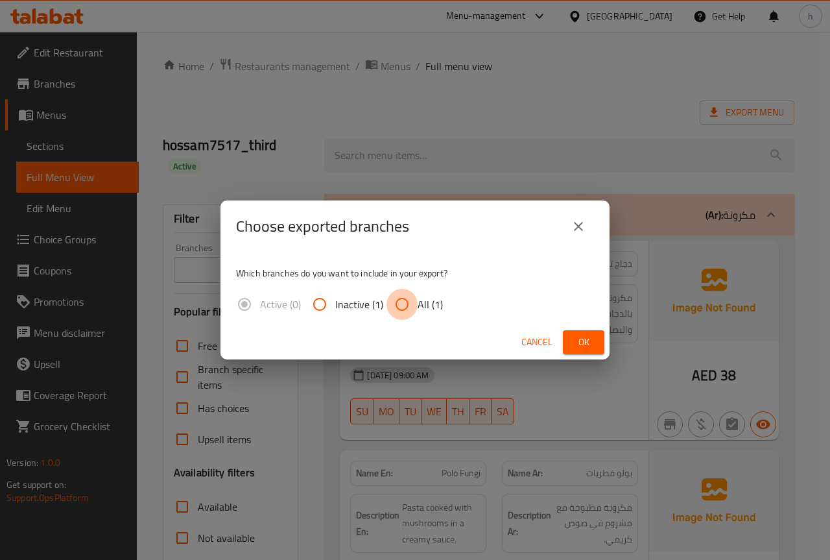
click at [409, 309] on input "All (1)" at bounding box center [402, 304] width 31 height 31
radio input "true"
click at [590, 338] on span "Ok" at bounding box center [584, 342] width 21 height 16
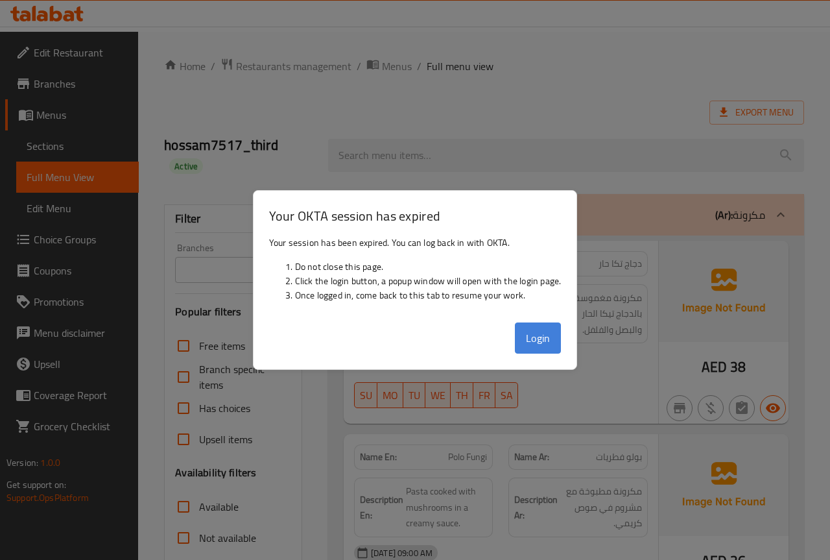
click at [552, 339] on button "Login" at bounding box center [538, 337] width 47 height 31
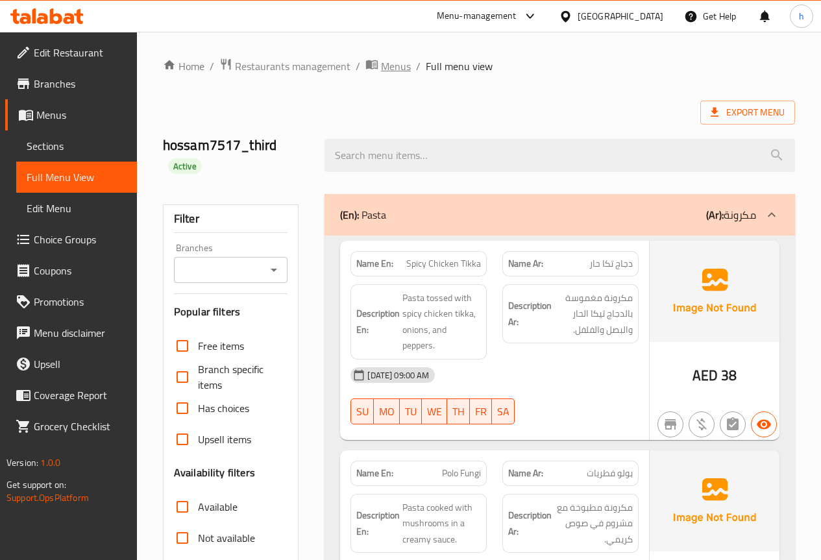
click at [390, 69] on span "Menus" at bounding box center [396, 66] width 30 height 16
